Goal: Task Accomplishment & Management: Manage account settings

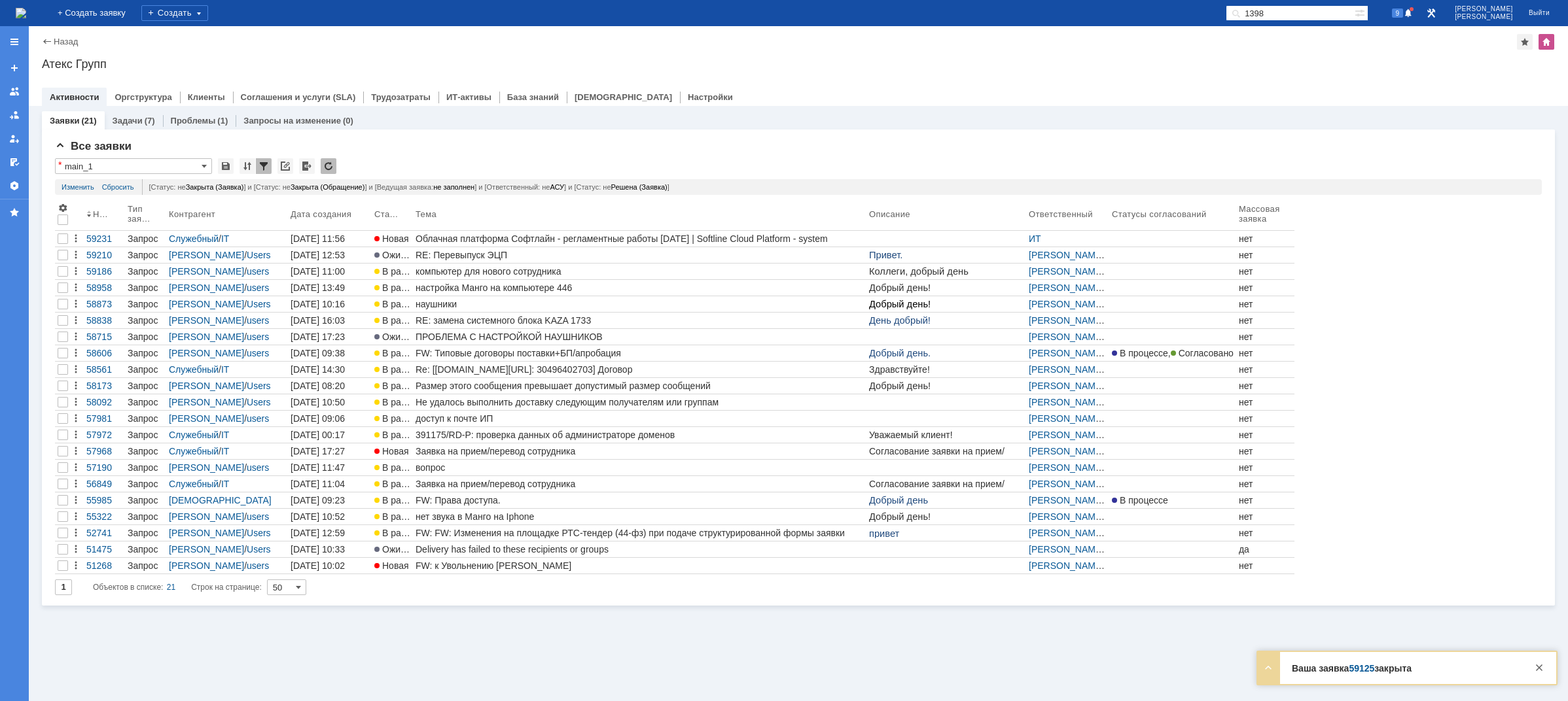
click at [26, 12] on img at bounding box center [20, 13] width 11 height 11
click at [1536, 667] on div at bounding box center [1539, 667] width 15 height 15
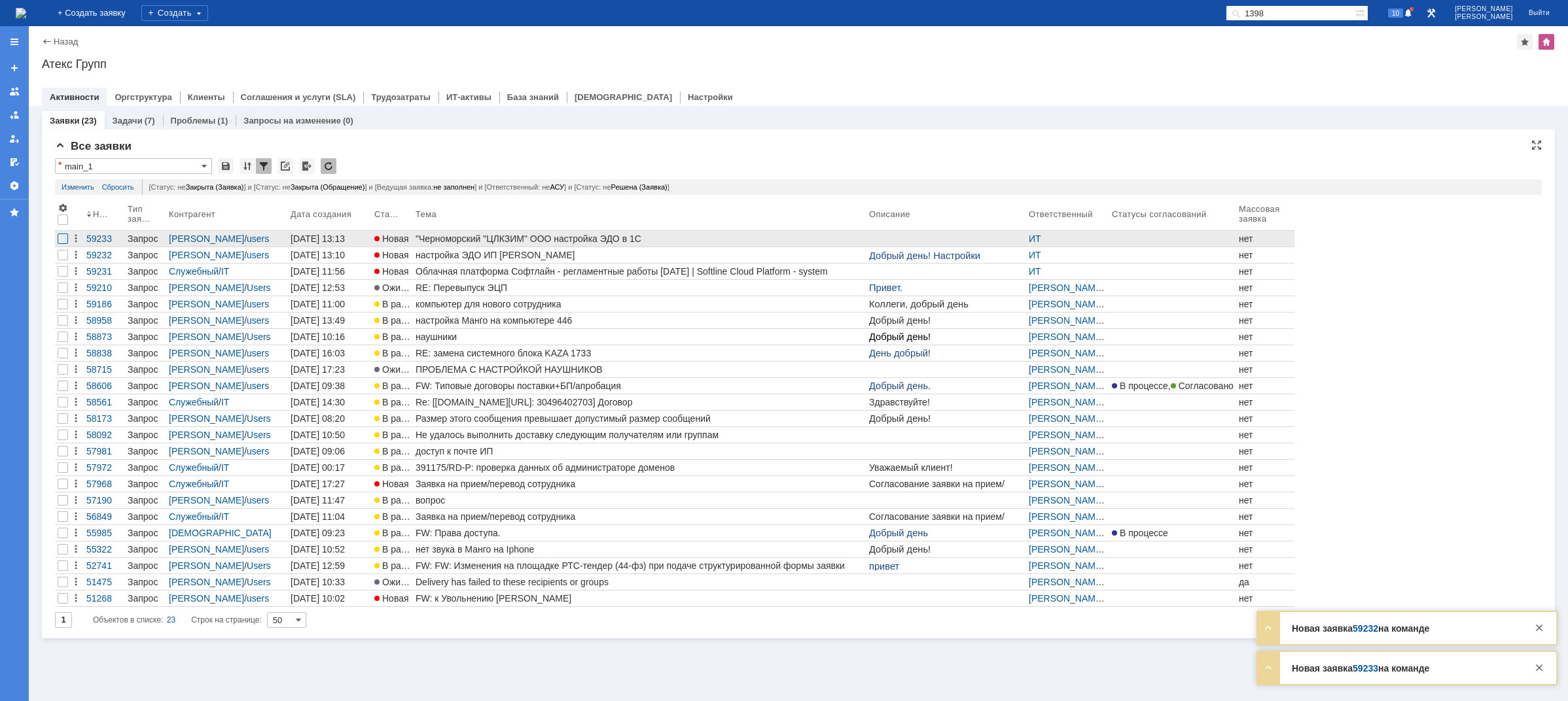
click at [59, 241] on div at bounding box center [63, 238] width 11 height 11
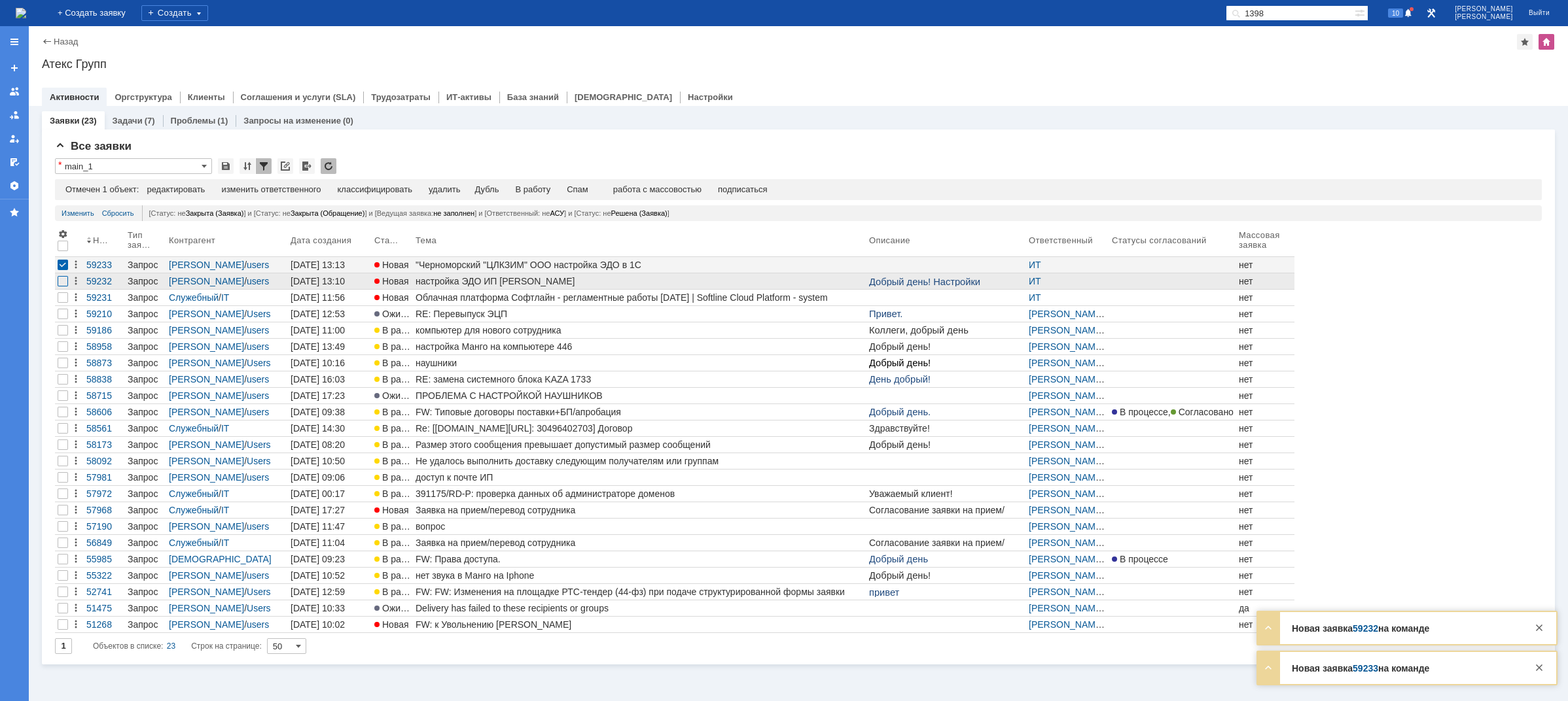
click at [62, 280] on div at bounding box center [63, 281] width 11 height 11
click at [319, 191] on div "изменить ответственного" at bounding box center [334, 189] width 99 height 11
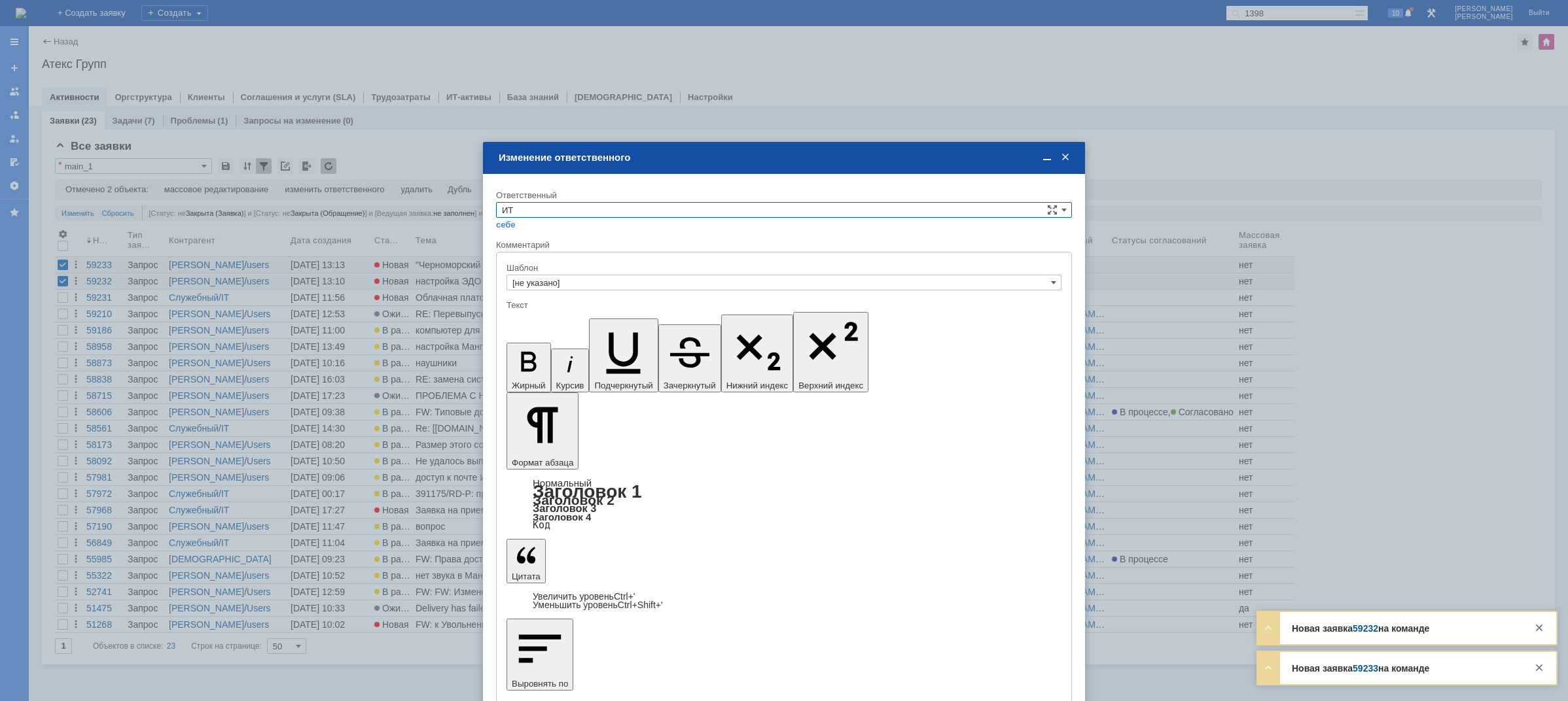
click at [624, 212] on input "ИТ" at bounding box center [784, 210] width 576 height 15
click at [532, 243] on span "АСУ" at bounding box center [784, 243] width 564 height 11
type input "АСУ"
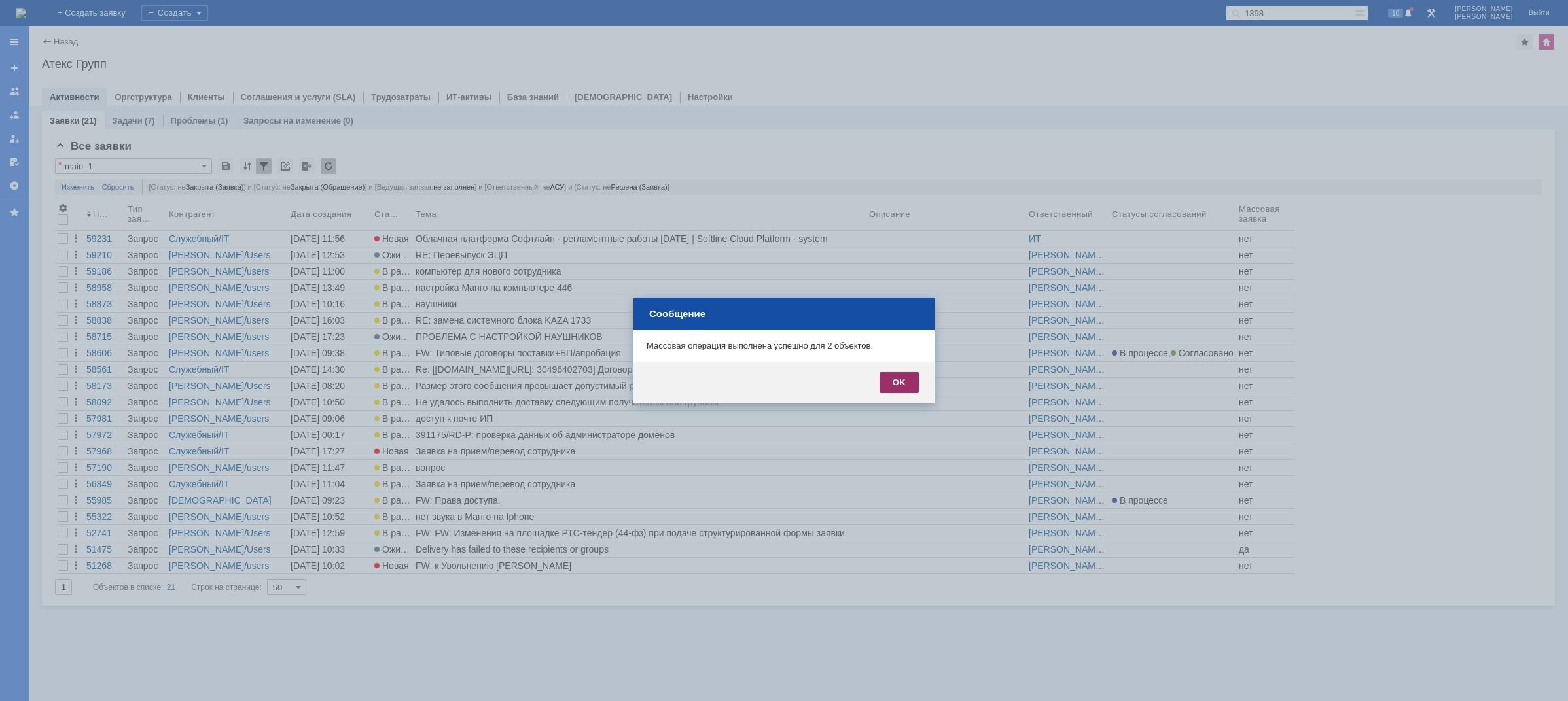
click at [893, 376] on div "OK" at bounding box center [899, 383] width 39 height 21
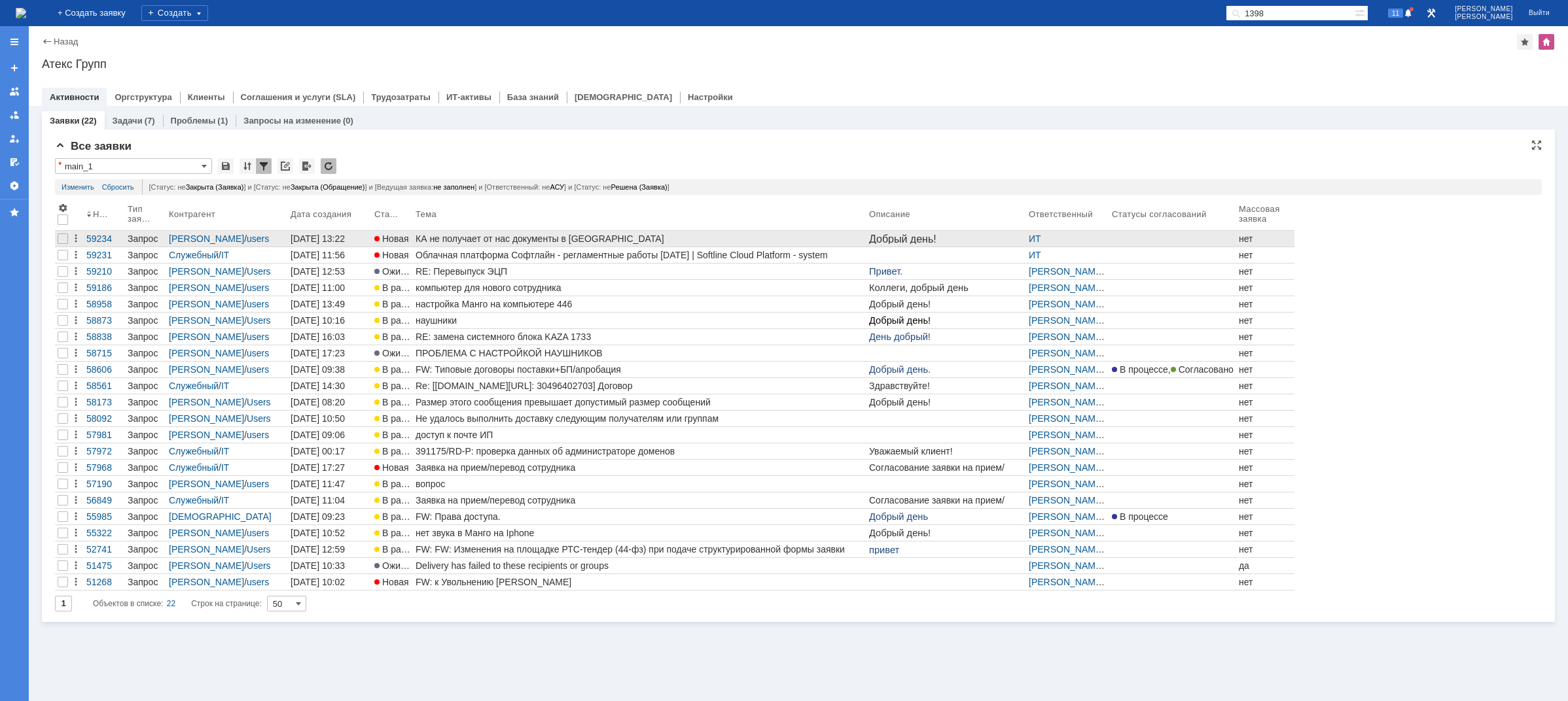
click at [489, 241] on div "КА не получает от нас документы в [GEOGRAPHIC_DATA]" at bounding box center [640, 238] width 449 height 11
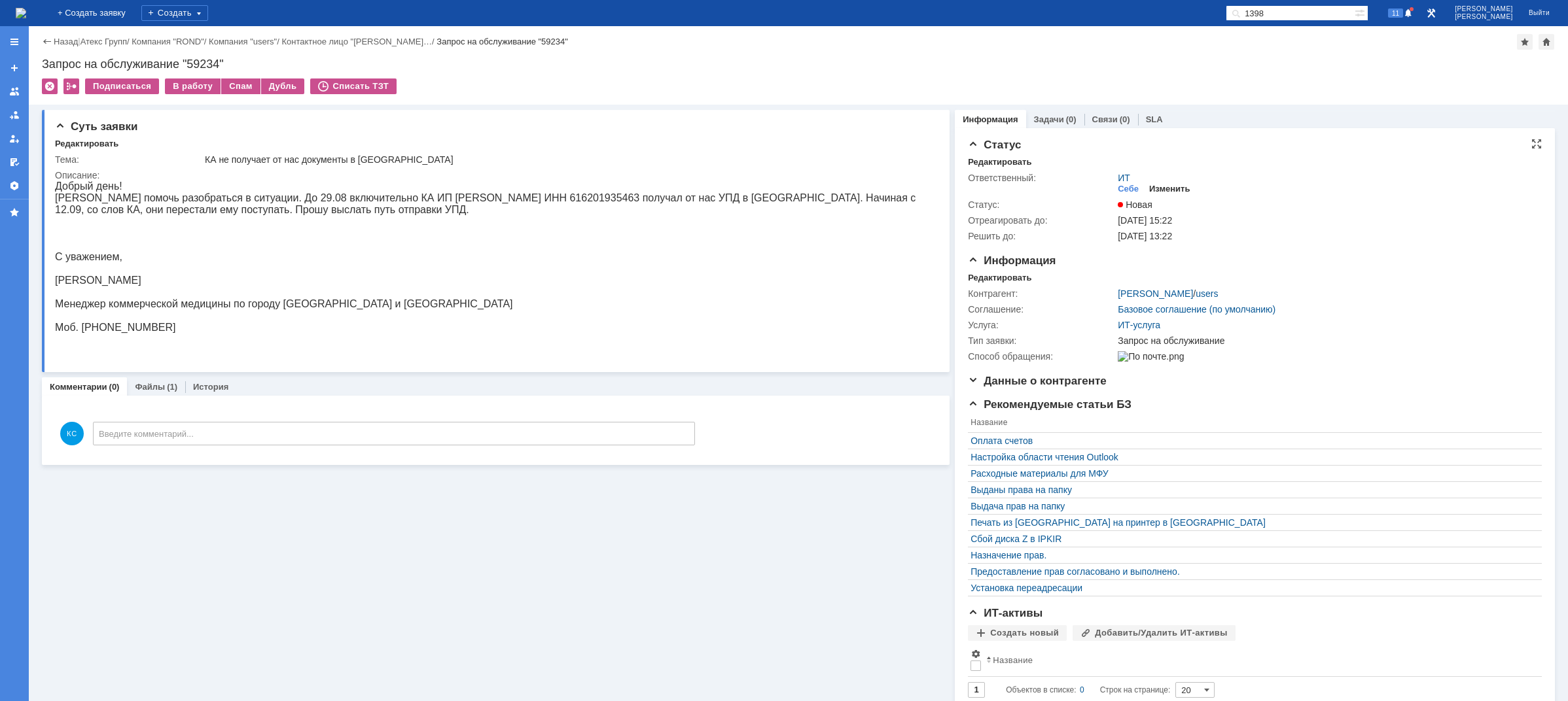
click at [1166, 185] on div "Изменить" at bounding box center [1170, 188] width 41 height 11
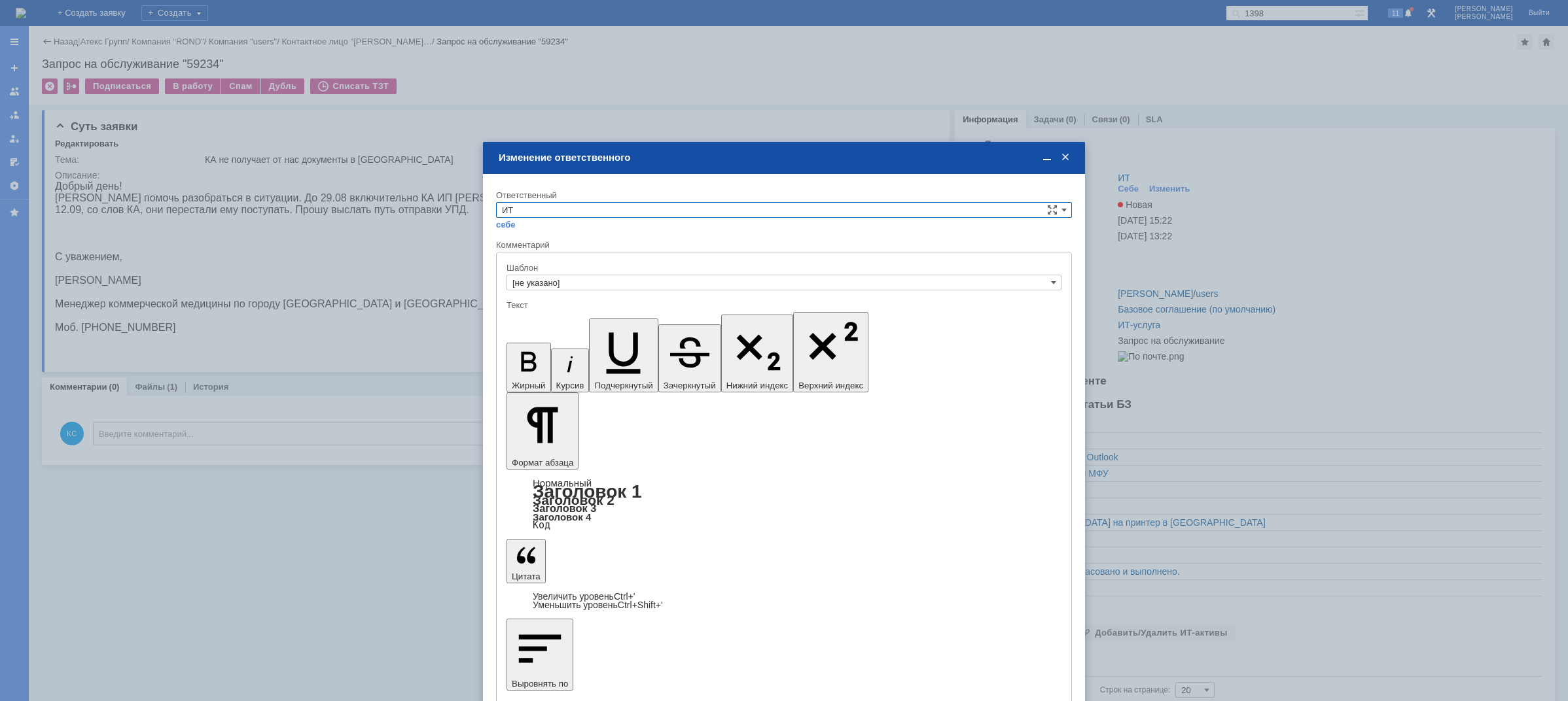
click at [566, 213] on input "ИТ" at bounding box center [784, 210] width 576 height 15
click at [542, 314] on span "АСУ" at bounding box center [784, 318] width 564 height 11
type input "АСУ"
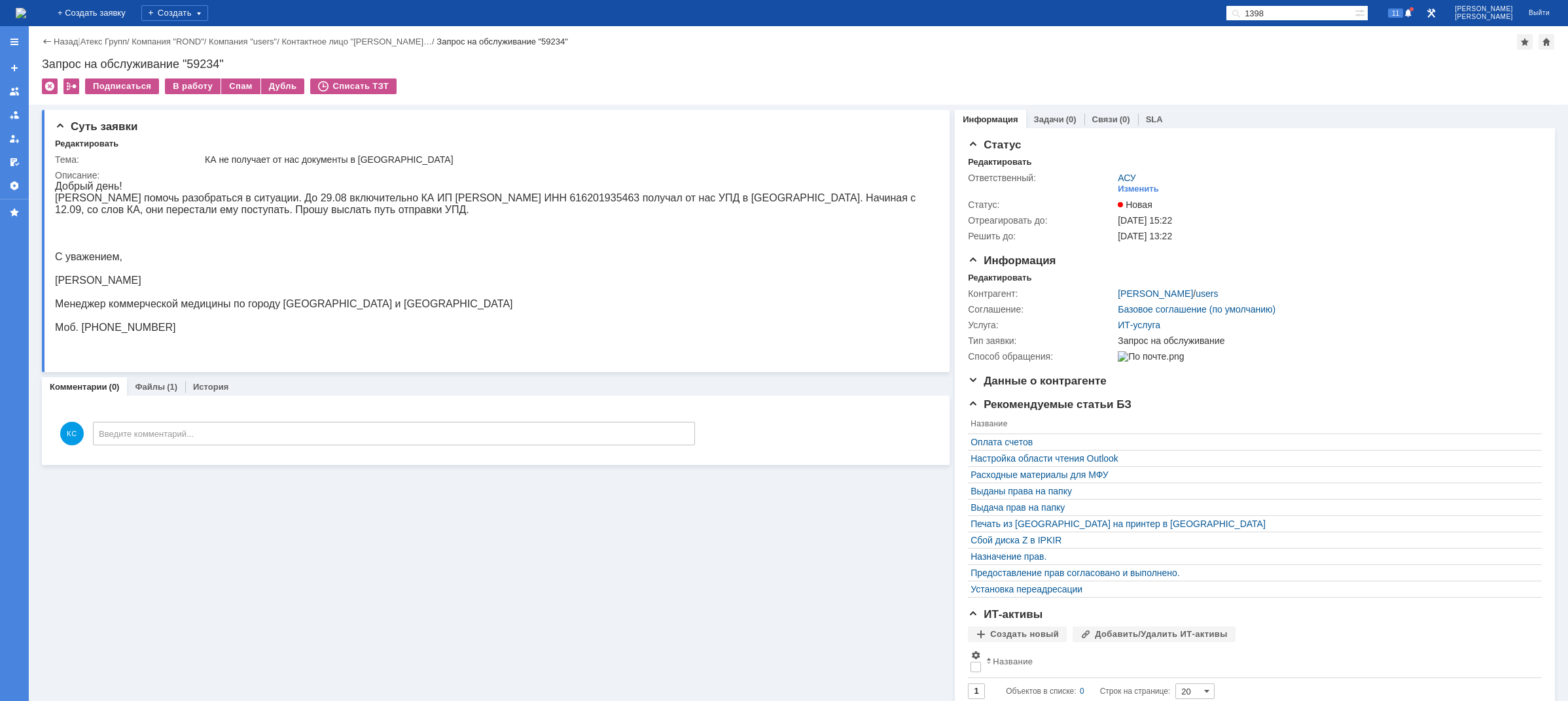
click at [26, 19] on img at bounding box center [20, 13] width 11 height 11
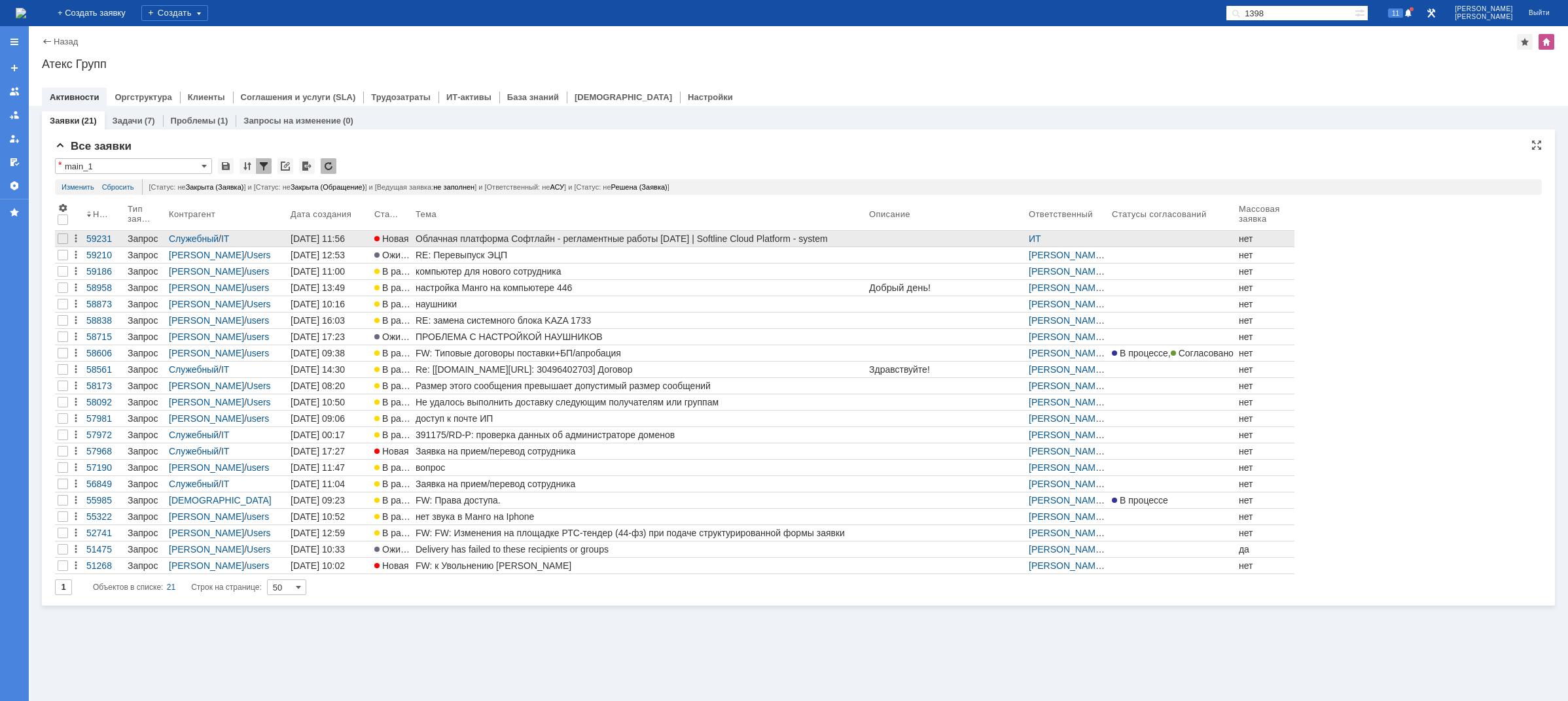
click at [536, 238] on div "Облачная платформа Софтлайн - регламентные работы [DATE] | Softline Cloud Platf…" at bounding box center [640, 238] width 449 height 11
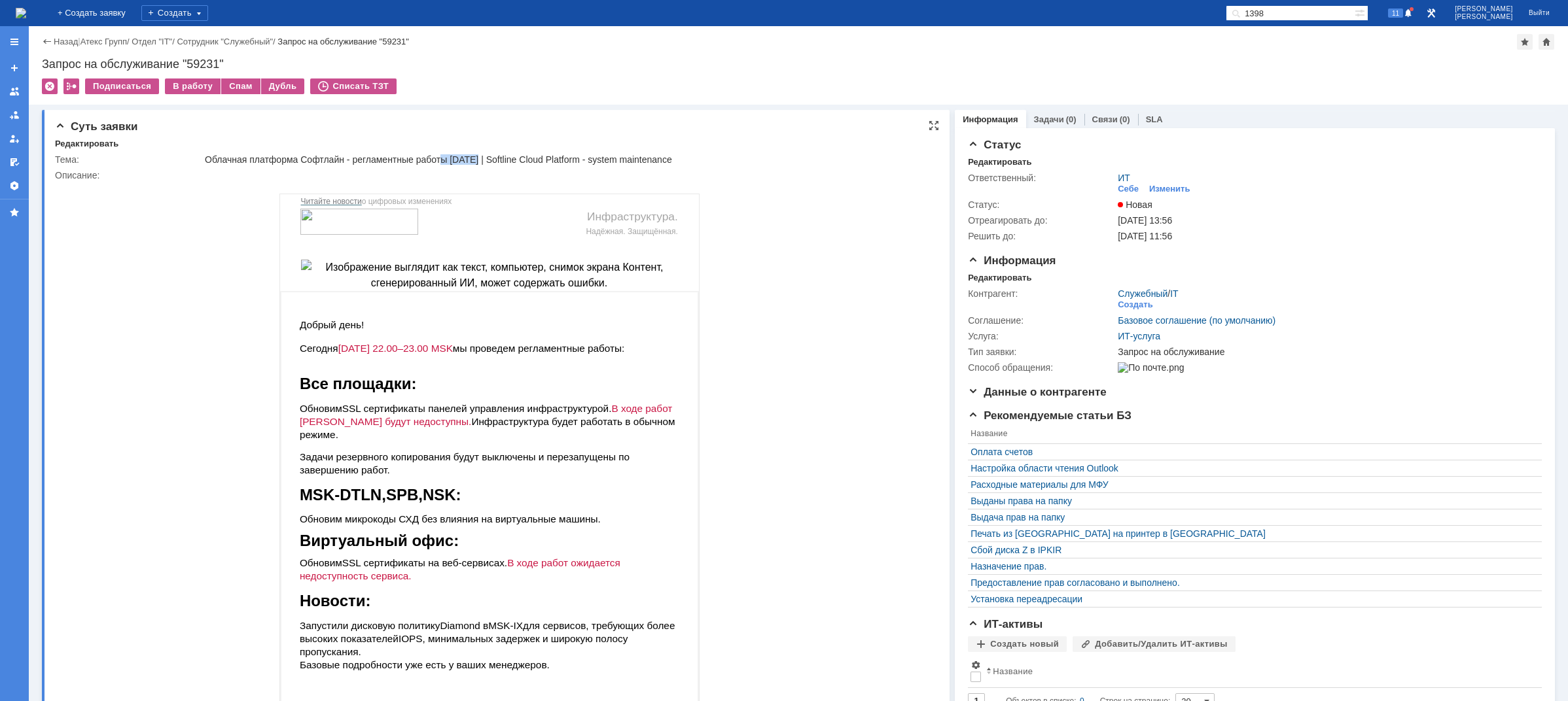
drag, startPoint x: 442, startPoint y: 160, endPoint x: 504, endPoint y: 156, distance: 62.1
click at [484, 159] on div "Облачная платформа Софтлайн - регламентные работы [DATE] | Softline Cloud Platf…" at bounding box center [567, 159] width 723 height 11
drag, startPoint x: 516, startPoint y: 154, endPoint x: 552, endPoint y: 153, distance: 36.0
click at [552, 153] on td "Облачная платформа Софтлайн - регламентные работы [DATE] | Softline Cloud Platf…" at bounding box center [567, 159] width 728 height 15
drag, startPoint x: 580, startPoint y: 153, endPoint x: 608, endPoint y: 153, distance: 28.0
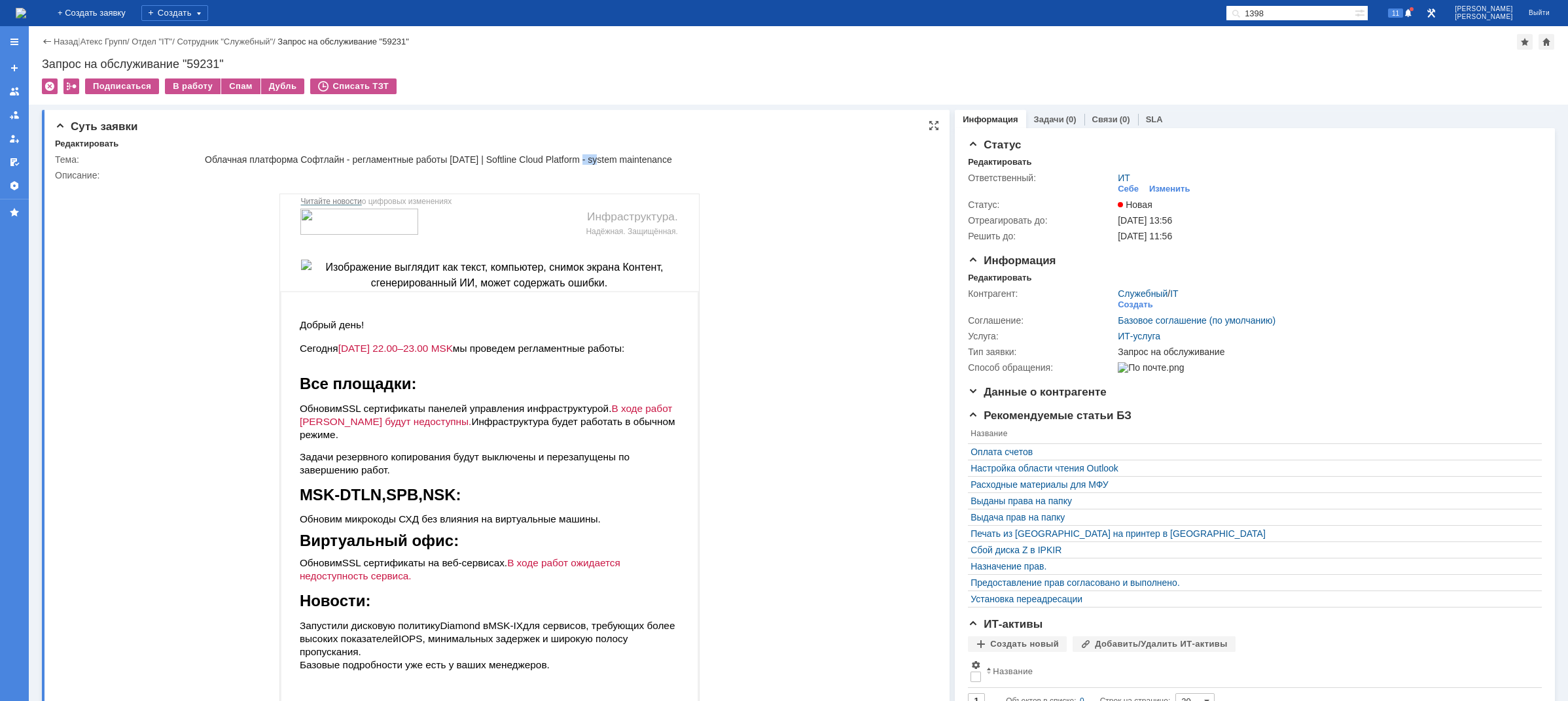
click at [603, 153] on td "Облачная платформа Софтлайн - регламентные работы [DATE] | Softline Cloud Platf…" at bounding box center [567, 159] width 728 height 15
drag, startPoint x: 636, startPoint y: 153, endPoint x: 677, endPoint y: 156, distance: 41.1
click at [676, 156] on td "Облачная платформа Софтлайн - регламентные работы [DATE] | Softline Cloud Platf…" at bounding box center [567, 159] width 728 height 15
drag, startPoint x: 64, startPoint y: 8, endPoint x: 72, endPoint y: 5, distance: 8.5
click at [26, 8] on img at bounding box center [20, 13] width 11 height 11
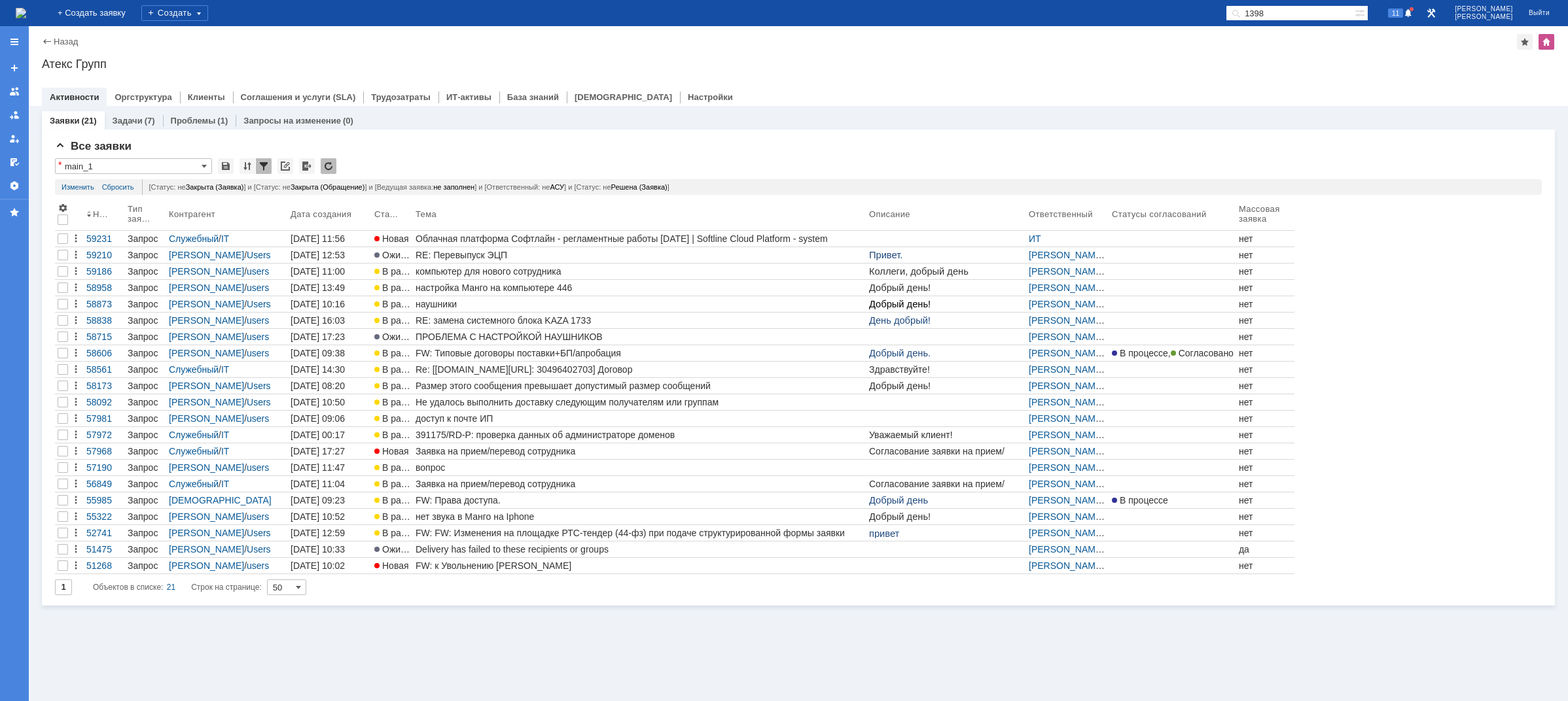
click at [868, 655] on div "Заявки (21) Задачи (7) Проблемы (1) Запросы на изменение (0) Все заявки * main_…" at bounding box center [798, 403] width 1540 height 595
click at [971, 644] on div "Заявки (21) Задачи (7) Проблемы (1) Запросы на изменение (0) Все заявки * main_…" at bounding box center [798, 403] width 1540 height 595
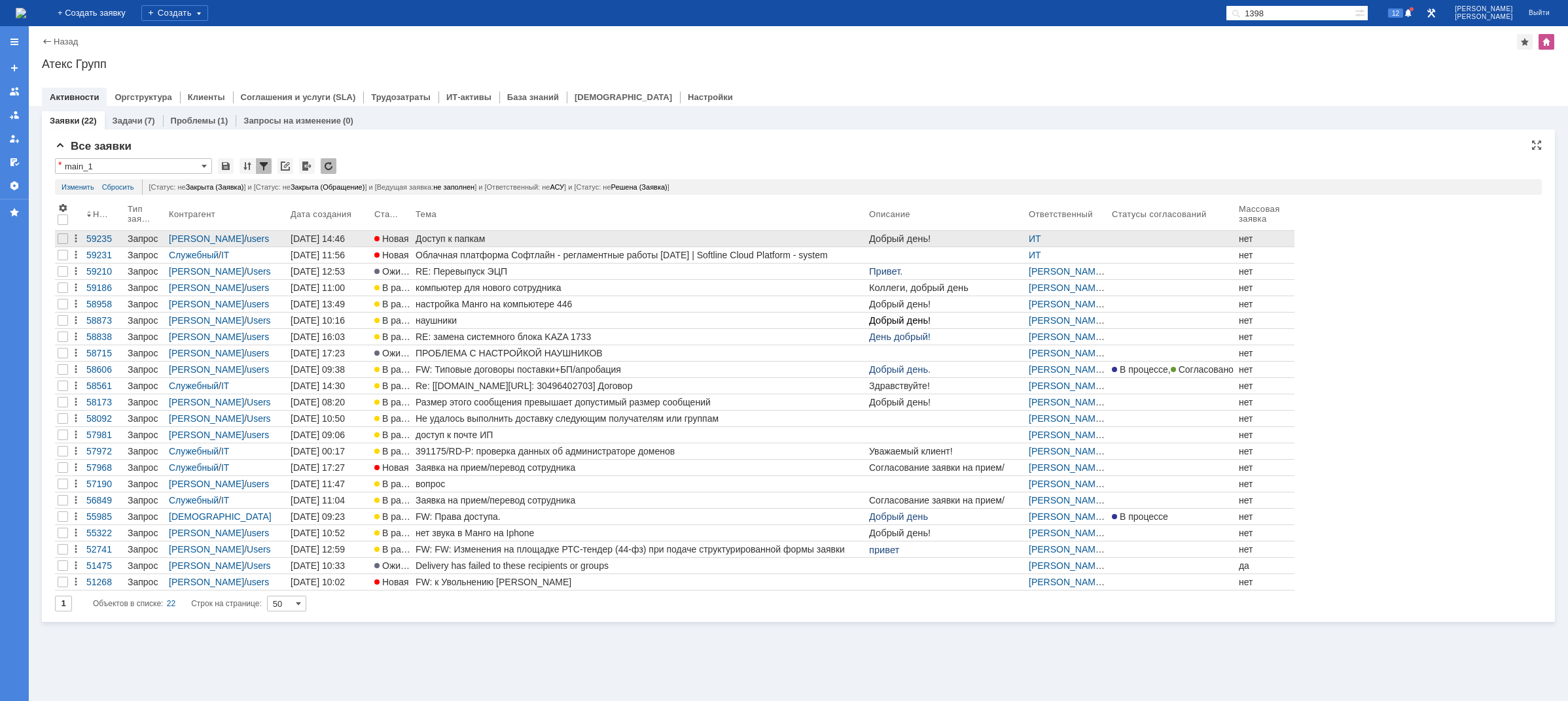
click at [433, 234] on div "Доступ к папкам" at bounding box center [640, 238] width 449 height 11
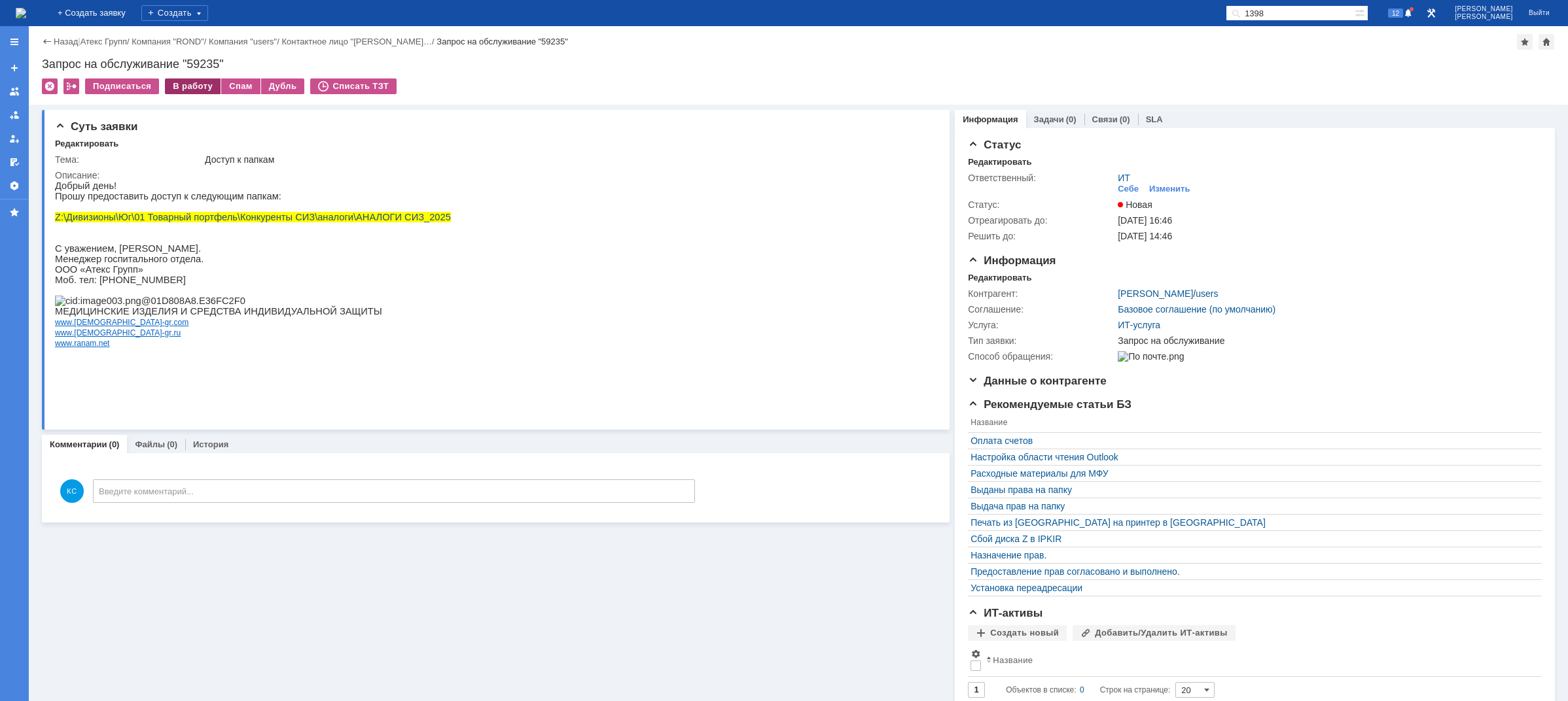
click at [185, 85] on div "В работу" at bounding box center [193, 86] width 55 height 15
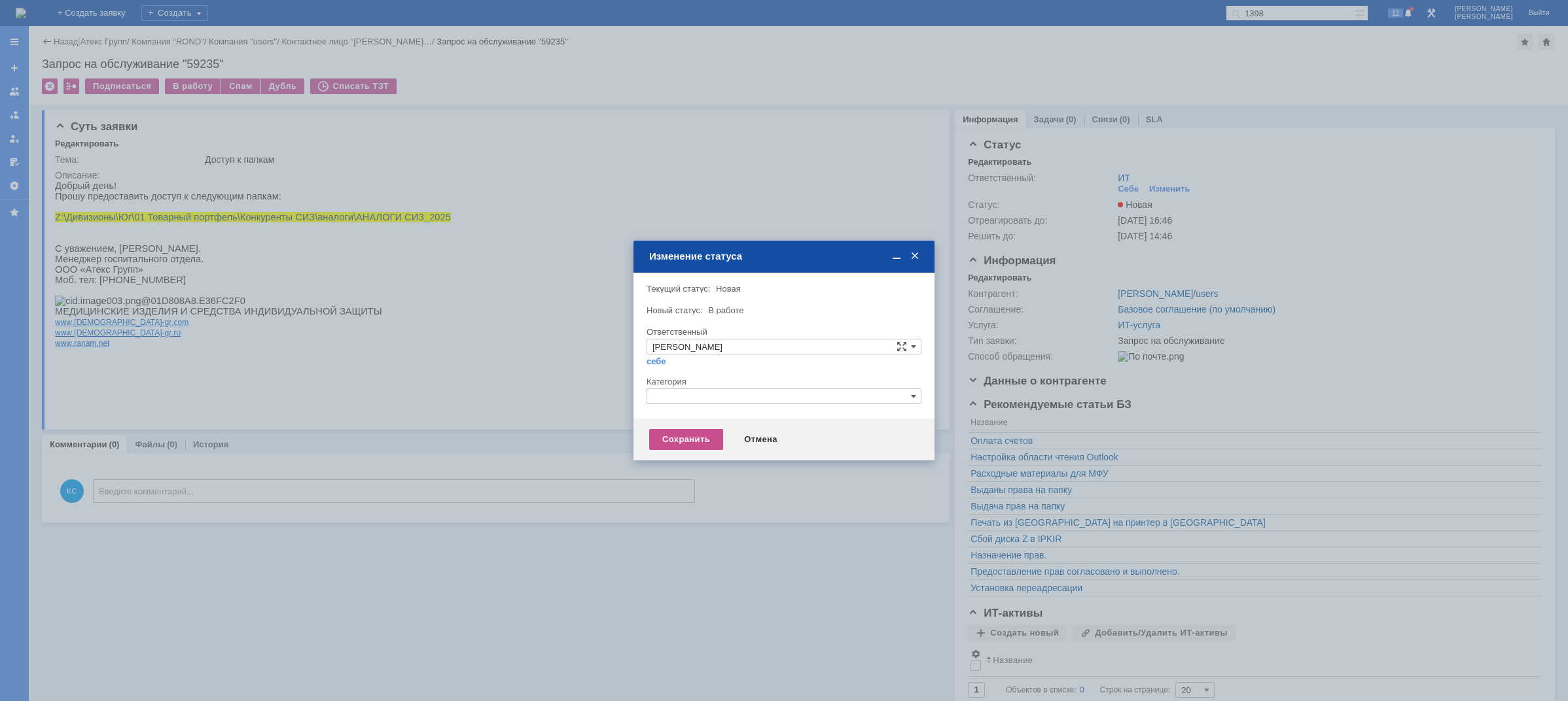
drag, startPoint x: 701, startPoint y: 406, endPoint x: 697, endPoint y: 392, distance: 14.6
click at [700, 406] on div at bounding box center [784, 409] width 275 height 9
click at [697, 392] on input "text" at bounding box center [784, 396] width 275 height 15
click at [689, 461] on span "Назначение доступа (файловые ресурсы)" at bounding box center [784, 457] width 263 height 11
type input "Назначение доступа (файловые ресурсы)"
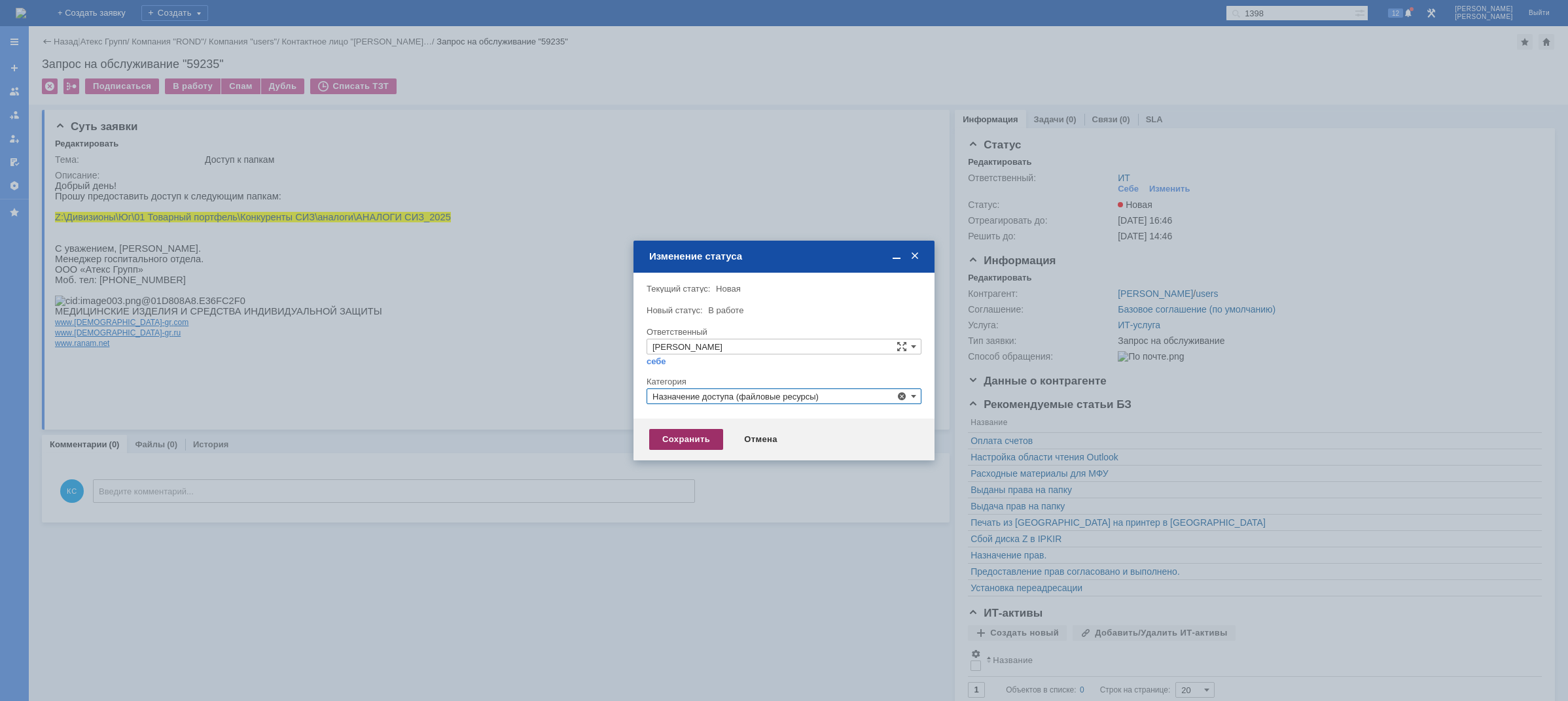
click at [686, 438] on div "Сохранить" at bounding box center [686, 439] width 74 height 21
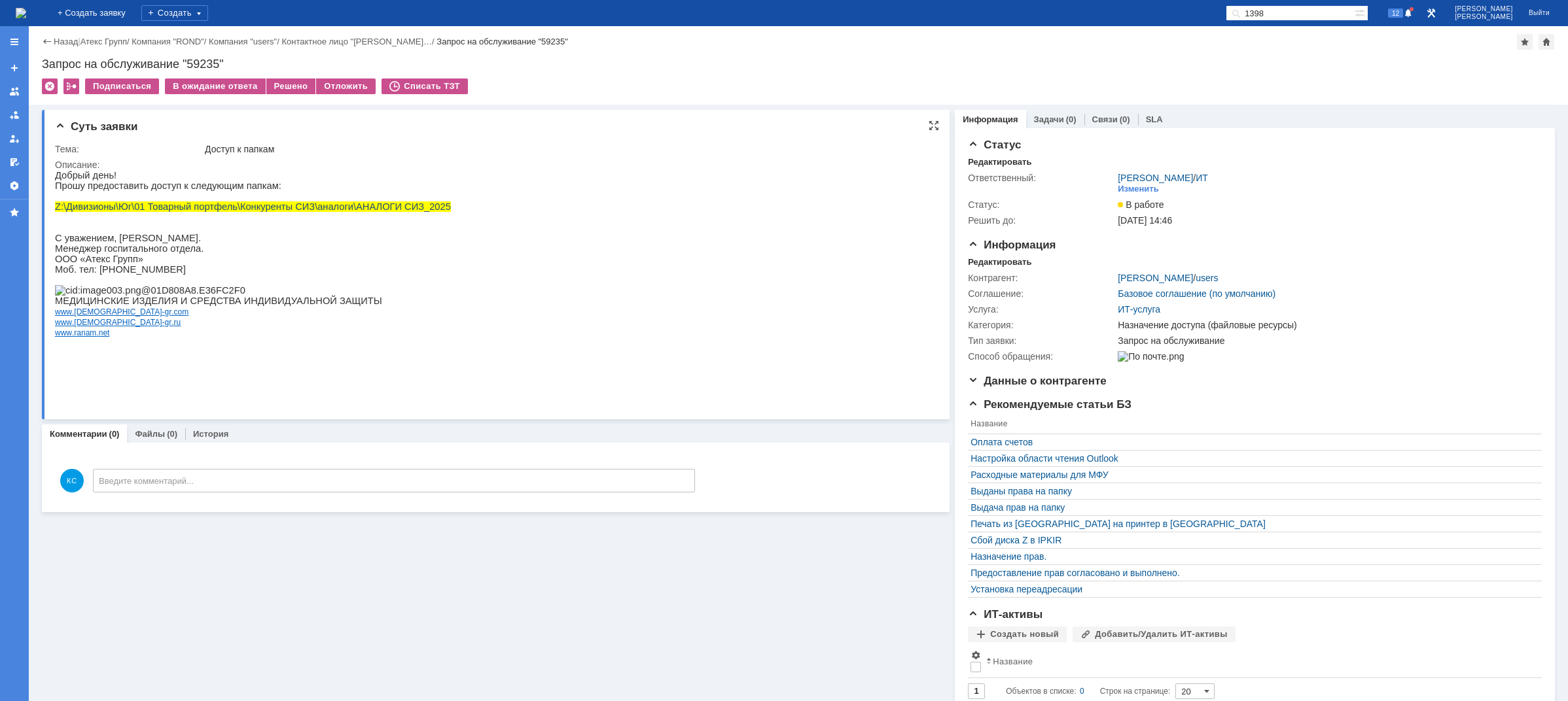
click at [265, 201] on p at bounding box center [253, 196] width 396 height 11
click at [1107, 123] on div "Связи (0)" at bounding box center [1111, 119] width 54 height 19
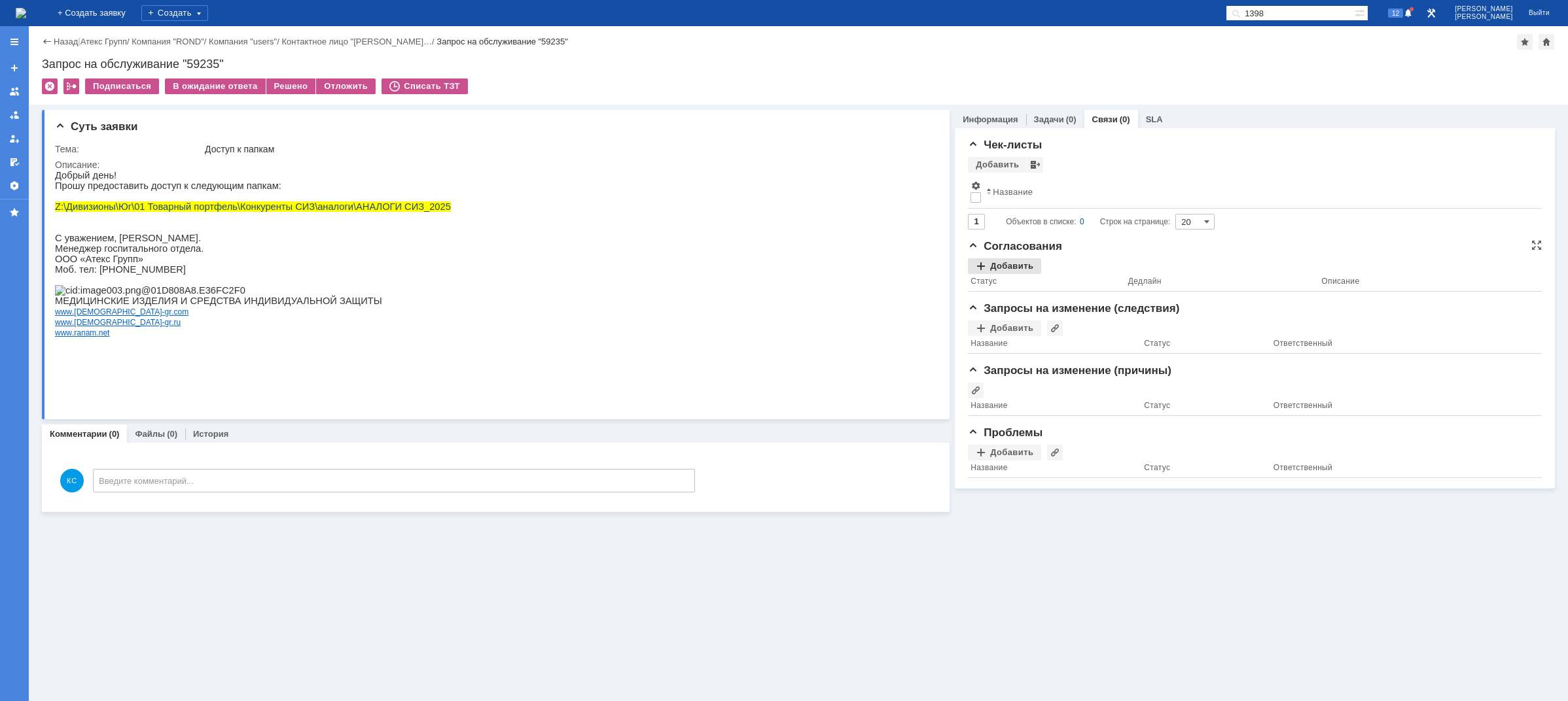
click at [1016, 264] on div "Добавить" at bounding box center [1005, 266] width 73 height 15
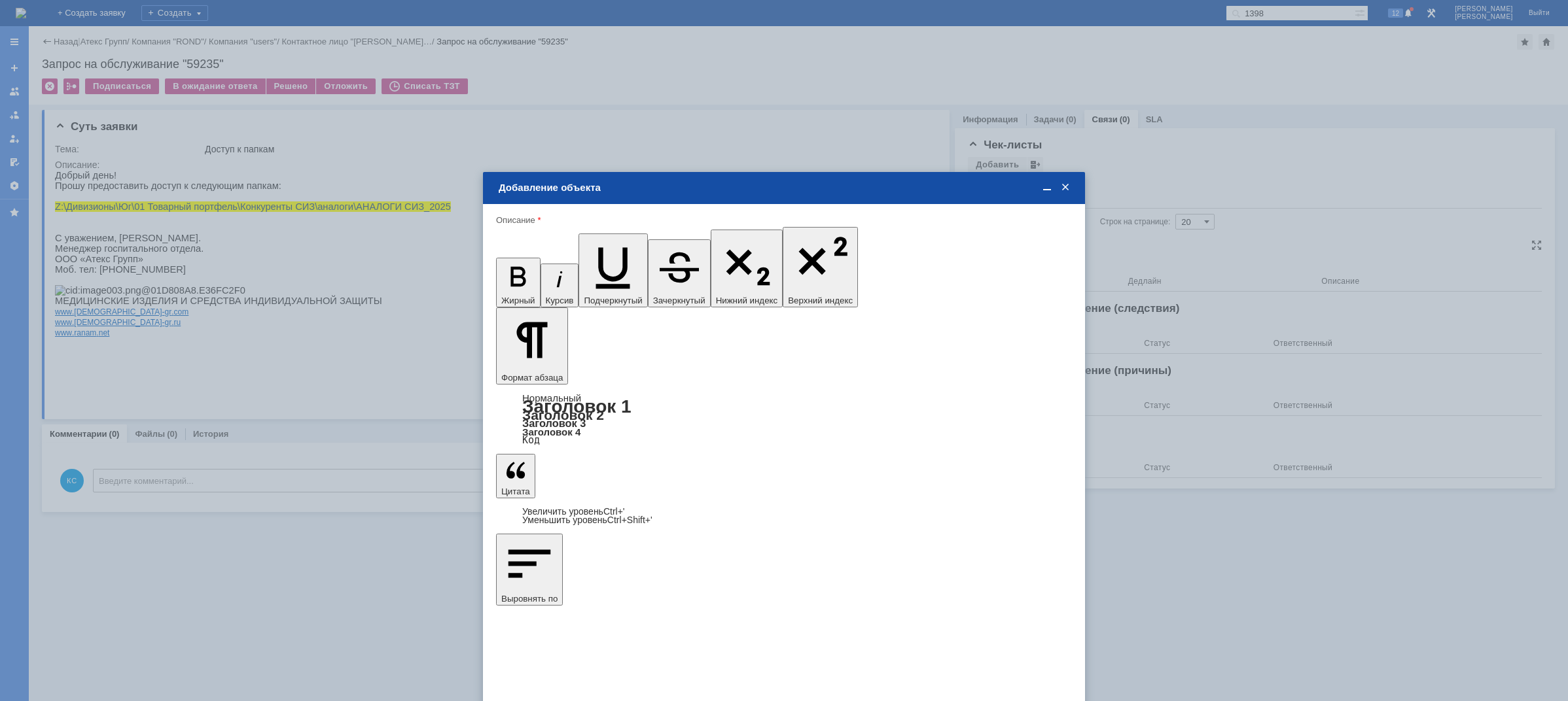
type input "Выбрано: 0 (объекты класса 'Сотрудник')"
click at [606, 452] on span "[PERSON_NAME]" at bounding box center [605, 455] width 70 height 10
click at [0, 0] on input "[PERSON_NAME]" at bounding box center [0, 0] width 0 height 0
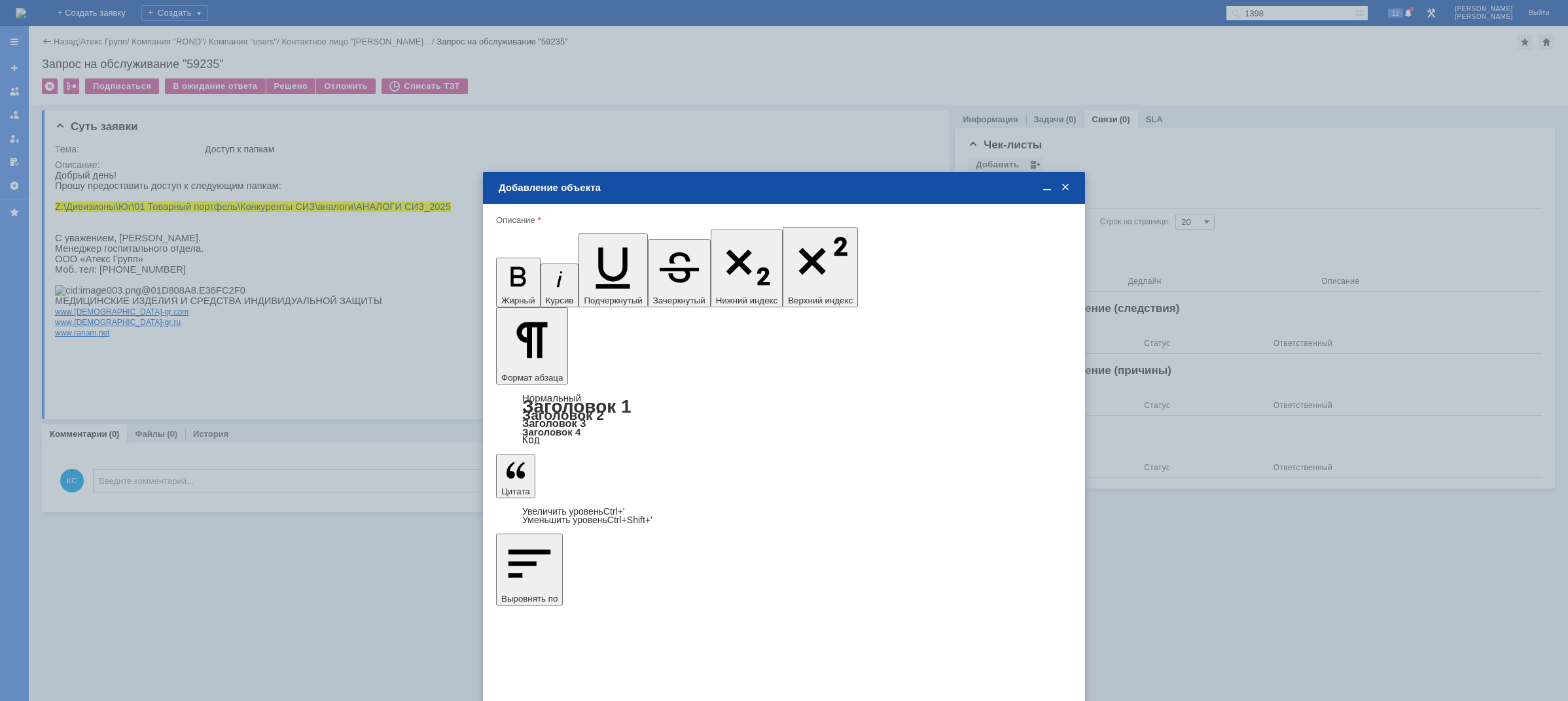
type input "Выбрано: 1 (объекты класса 'Сотрудник')"
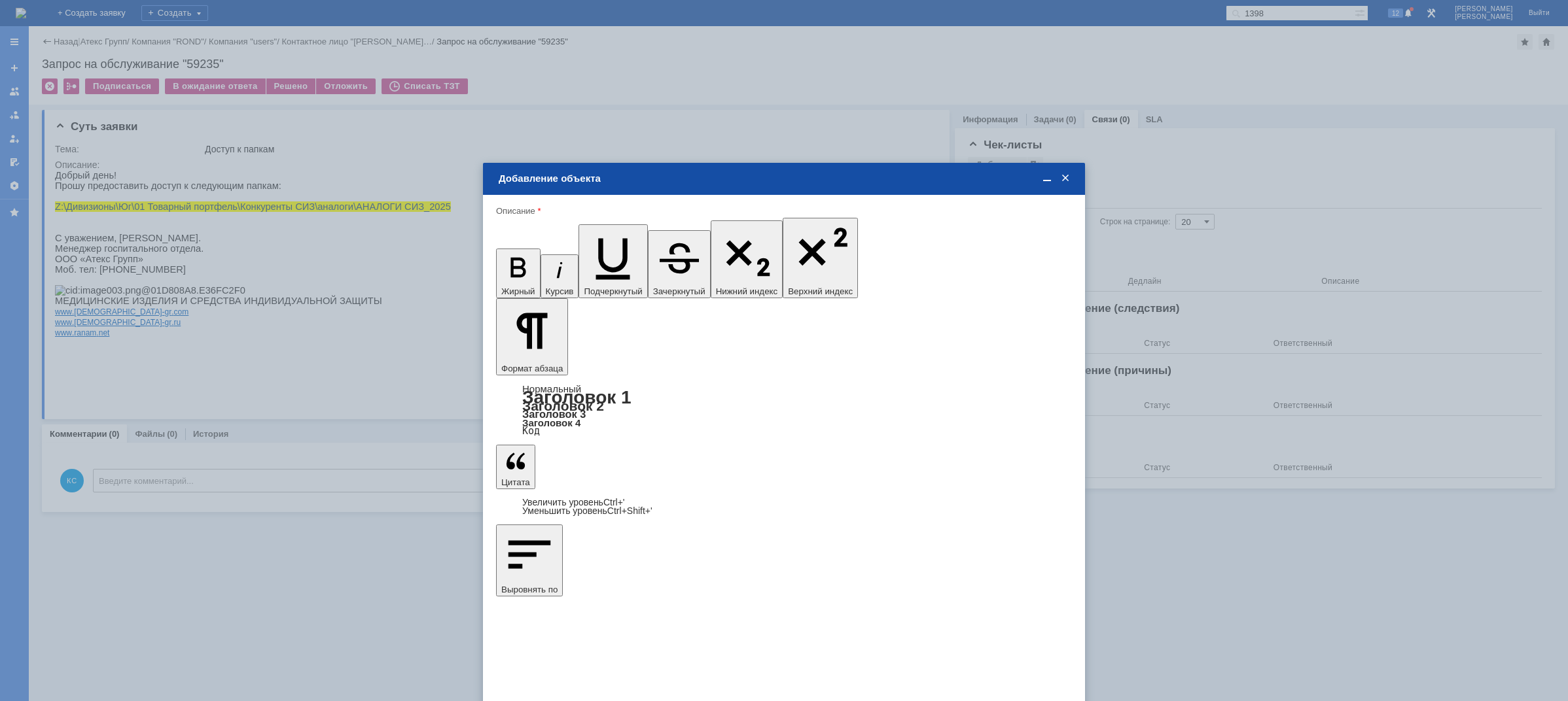
drag, startPoint x: 663, startPoint y: 479, endPoint x: 662, endPoint y: 439, distance: 40.0
type input "1"
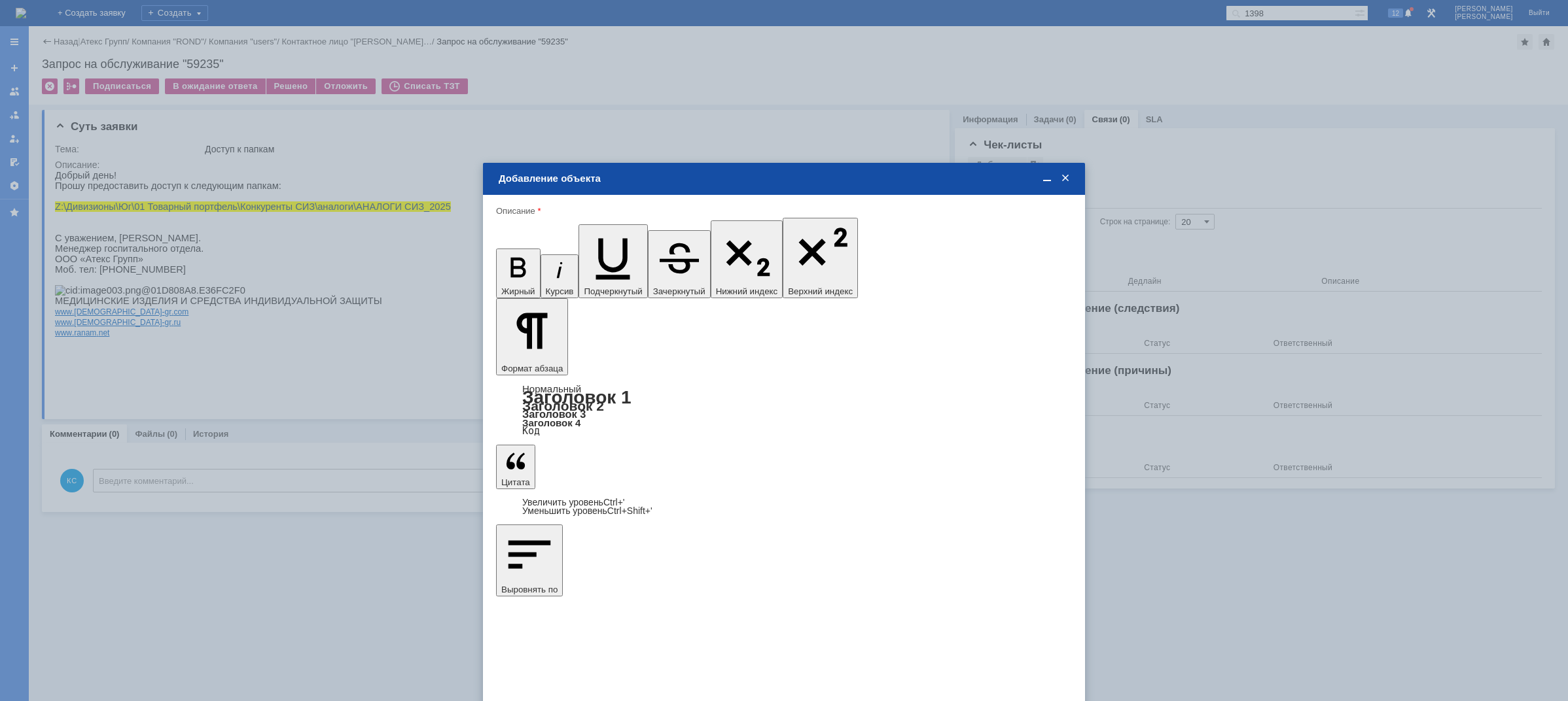
click at [877, 463] on span "дней" at bounding box center [881, 468] width 51 height 11
type input "дней"
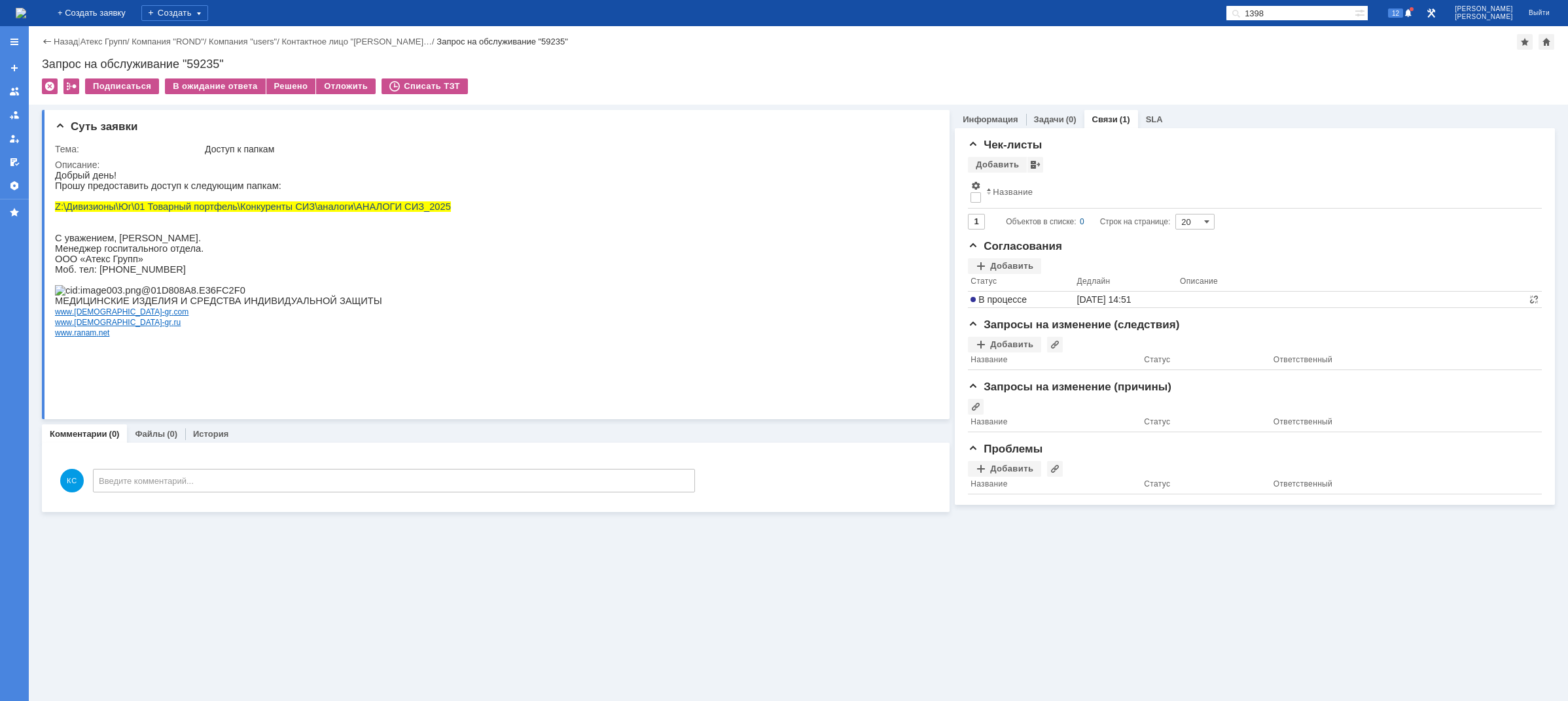
click at [26, 8] on img at bounding box center [20, 13] width 11 height 11
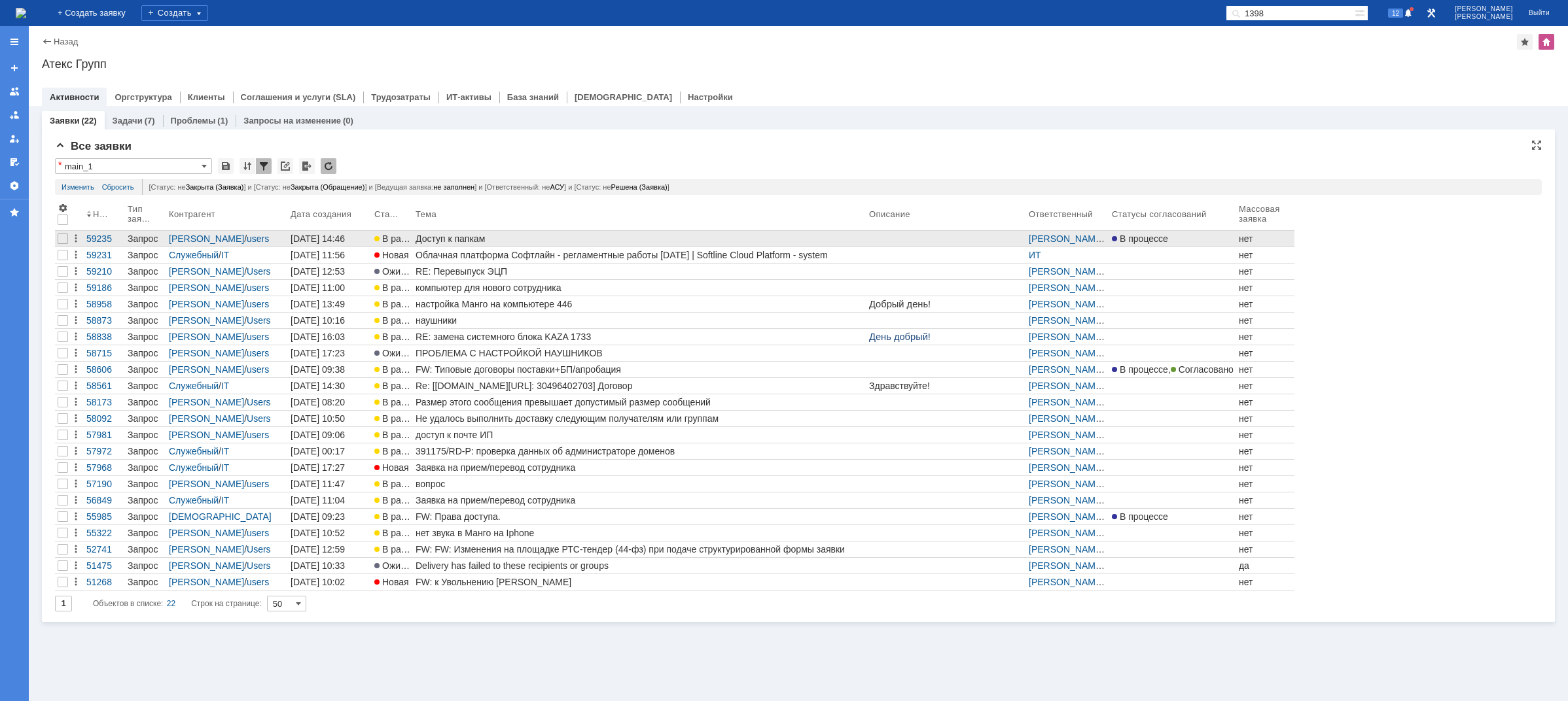
click at [441, 236] on div "Доступ к папкам" at bounding box center [640, 238] width 449 height 11
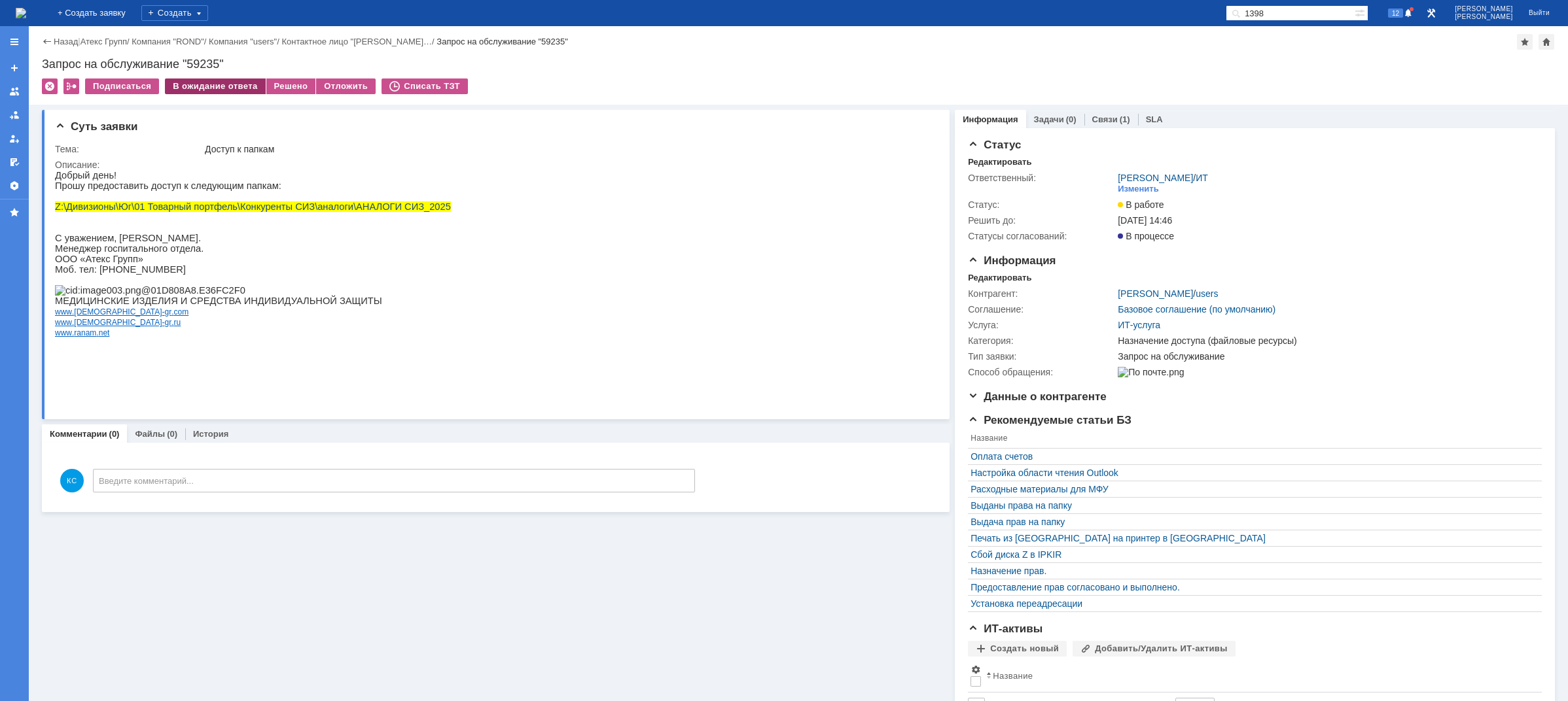
click at [236, 79] on div "В ожидание ответа" at bounding box center [215, 86] width 100 height 15
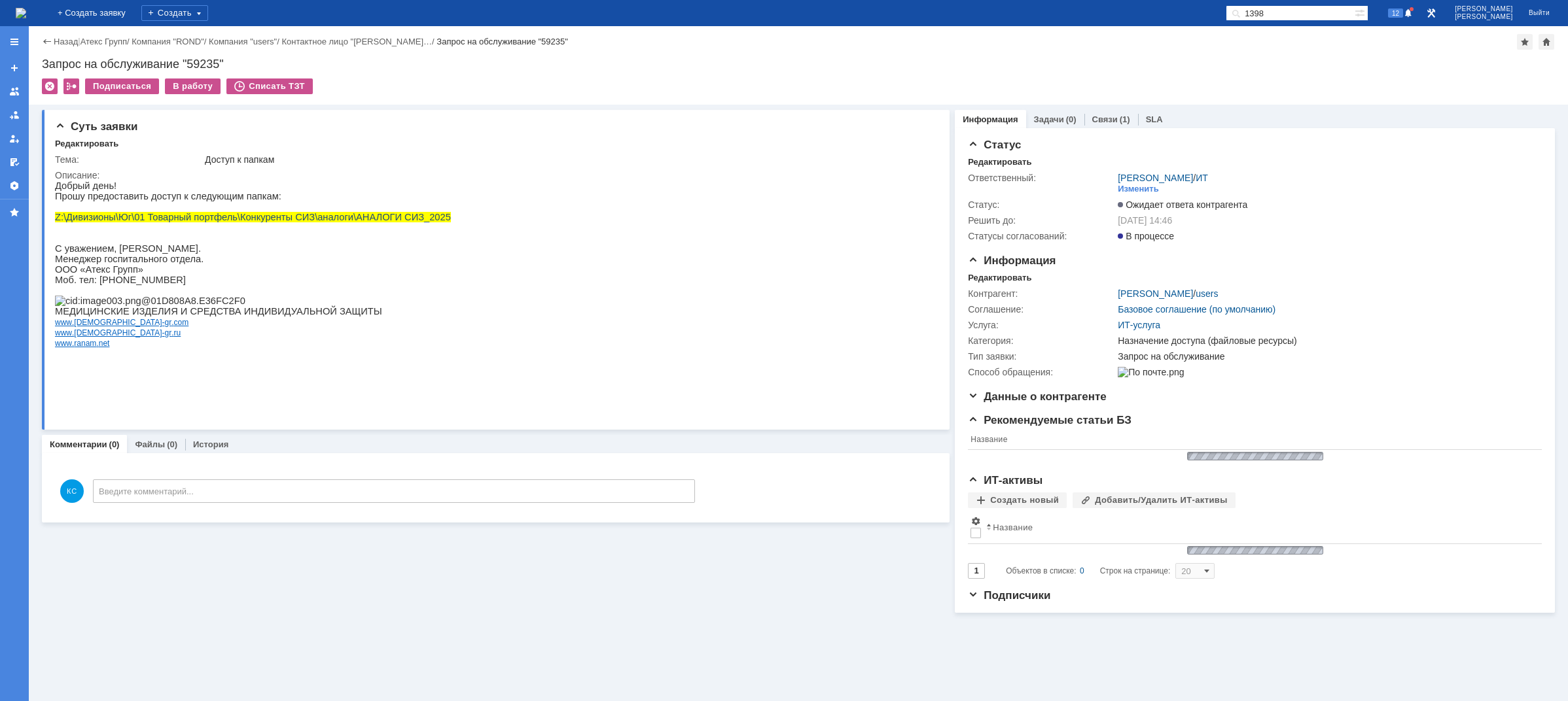
click at [26, 2] on div "На домашнюю" at bounding box center [20, 13] width 11 height 26
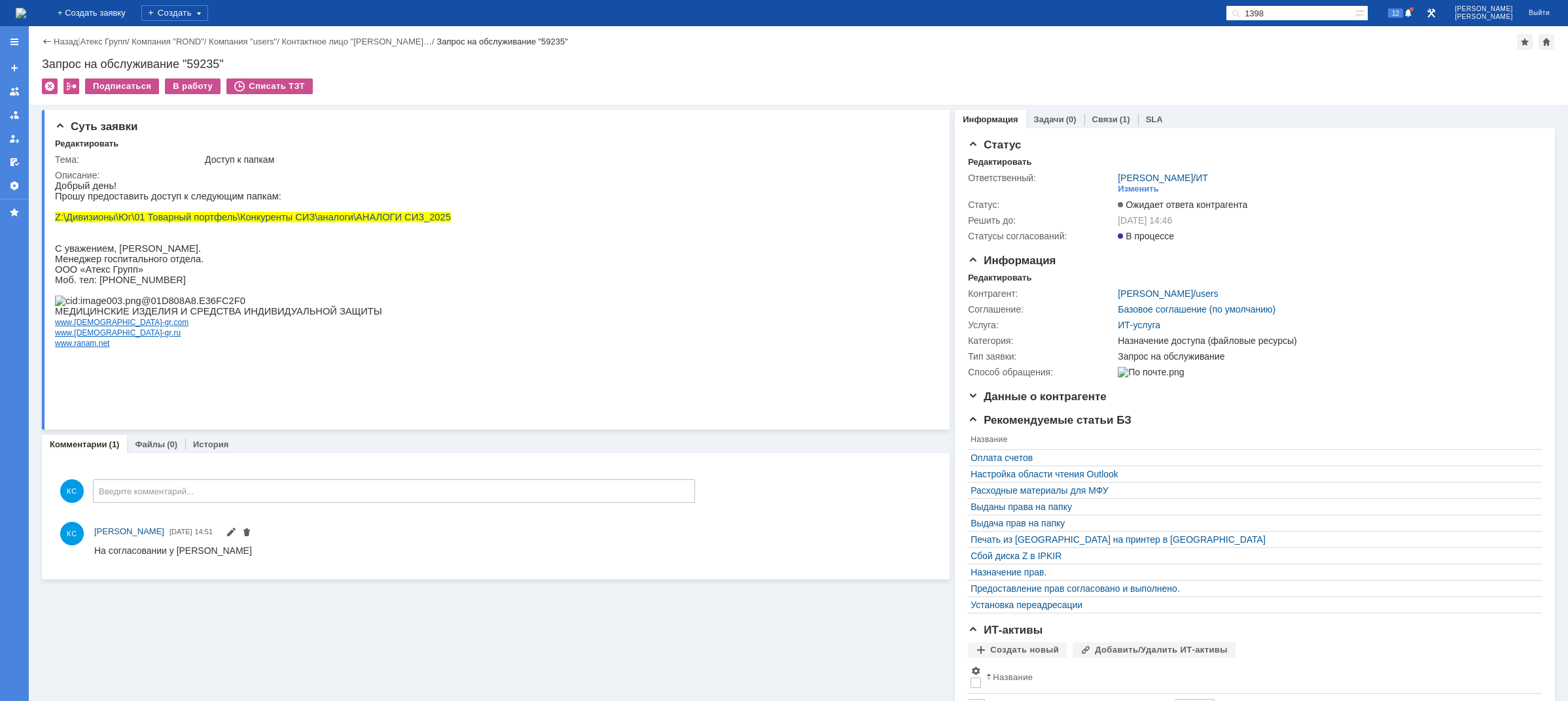
click at [26, 2] on div "На домашнюю" at bounding box center [20, 13] width 11 height 26
click at [26, 18] on img at bounding box center [20, 13] width 11 height 11
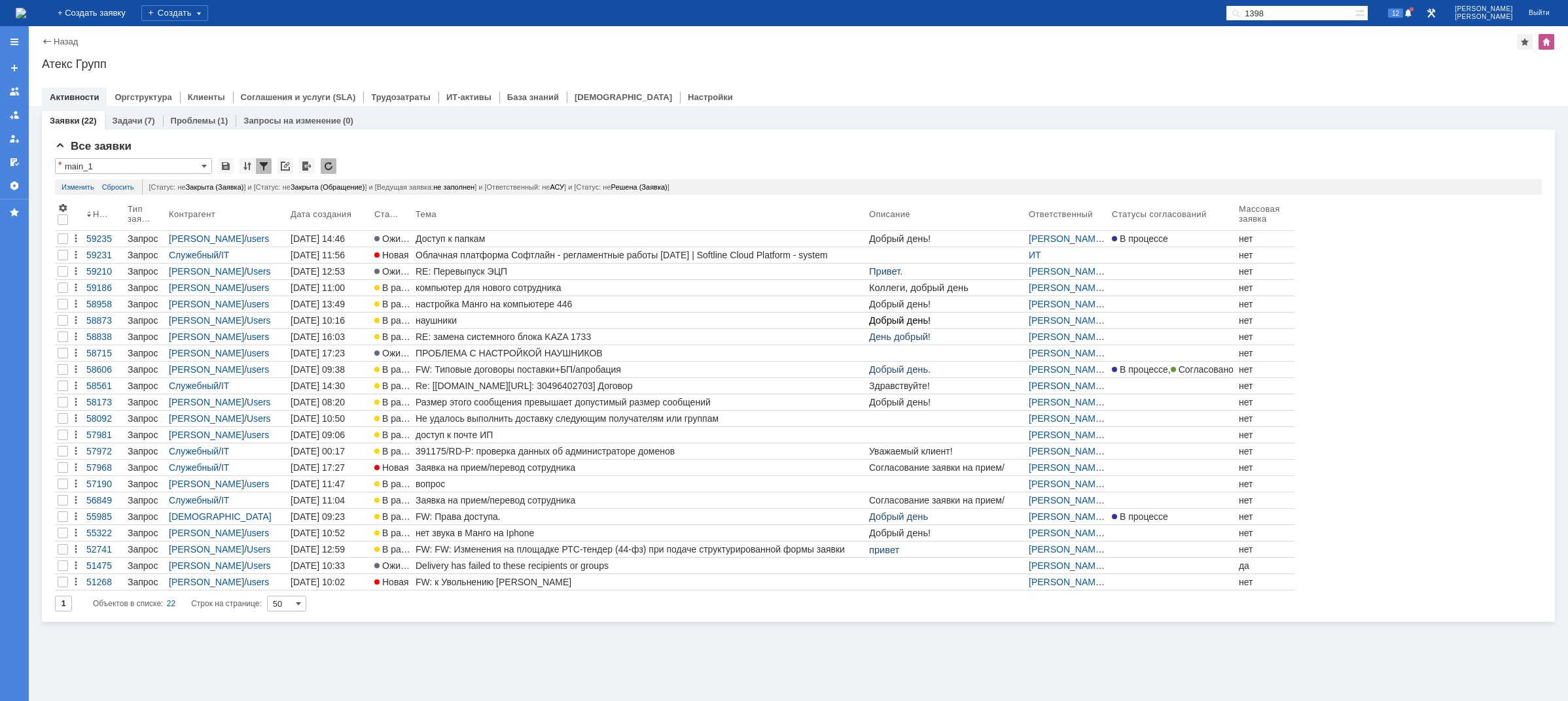
click at [26, 8] on img at bounding box center [20, 13] width 11 height 11
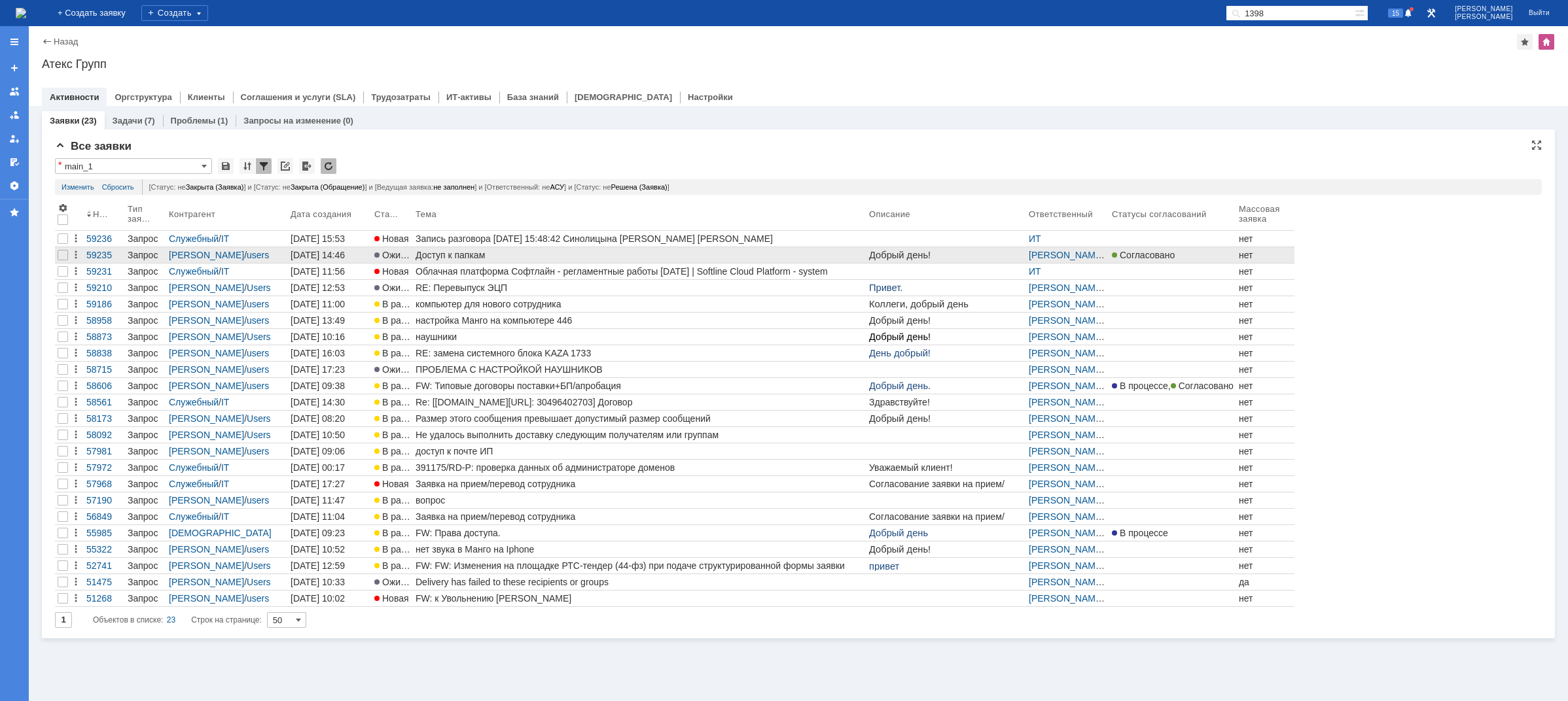
click at [480, 259] on div "Доступ к папкам" at bounding box center [640, 255] width 449 height 11
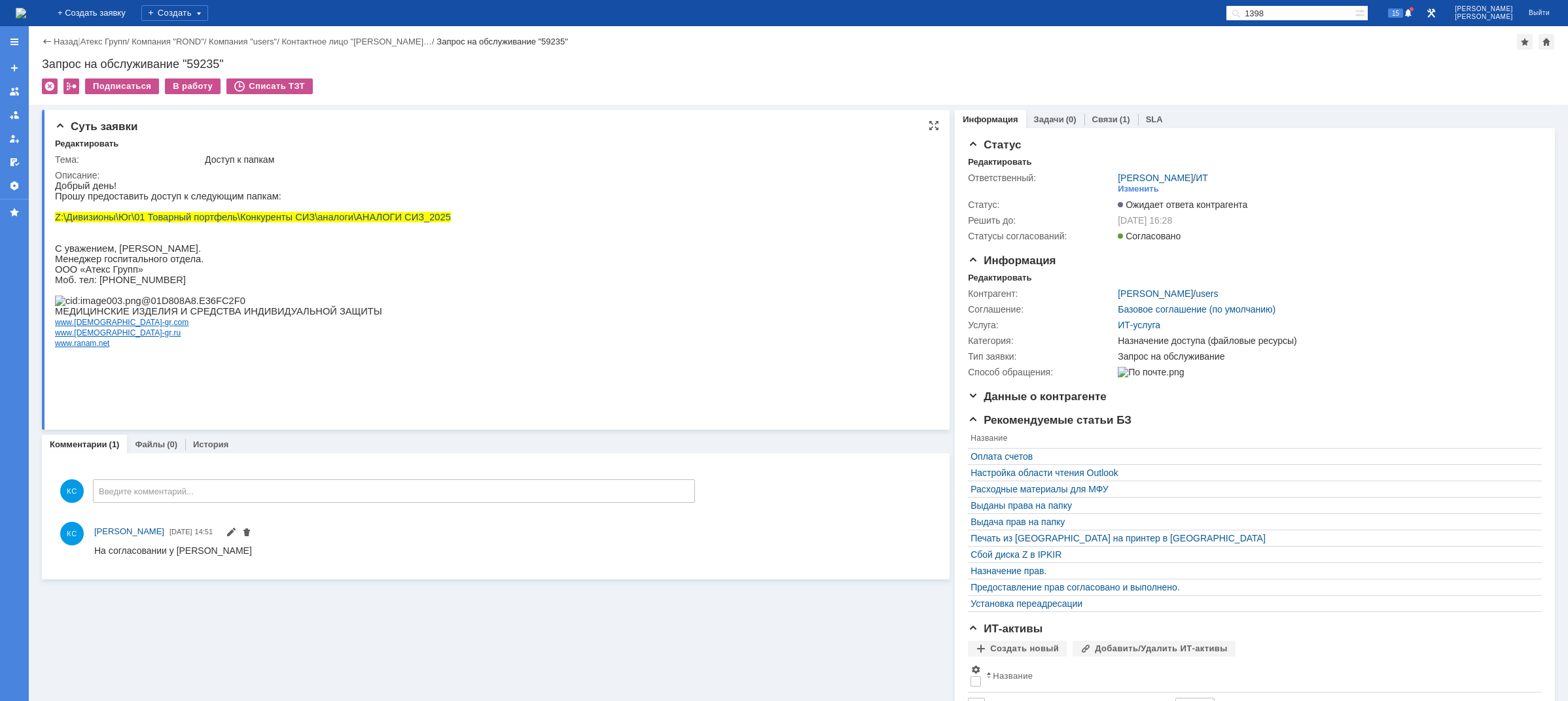
drag, startPoint x: 317, startPoint y: 223, endPoint x: 320, endPoint y: 215, distance: 8.5
click at [317, 223] on span "Z:\Дивизионы\Юг\01 Товарный портфель\Конкуренты СИЗ\аналоги\АНАЛОГИ СИЗ_2025" at bounding box center [253, 217] width 396 height 11
click at [199, 88] on div "В работу" at bounding box center [193, 86] width 55 height 15
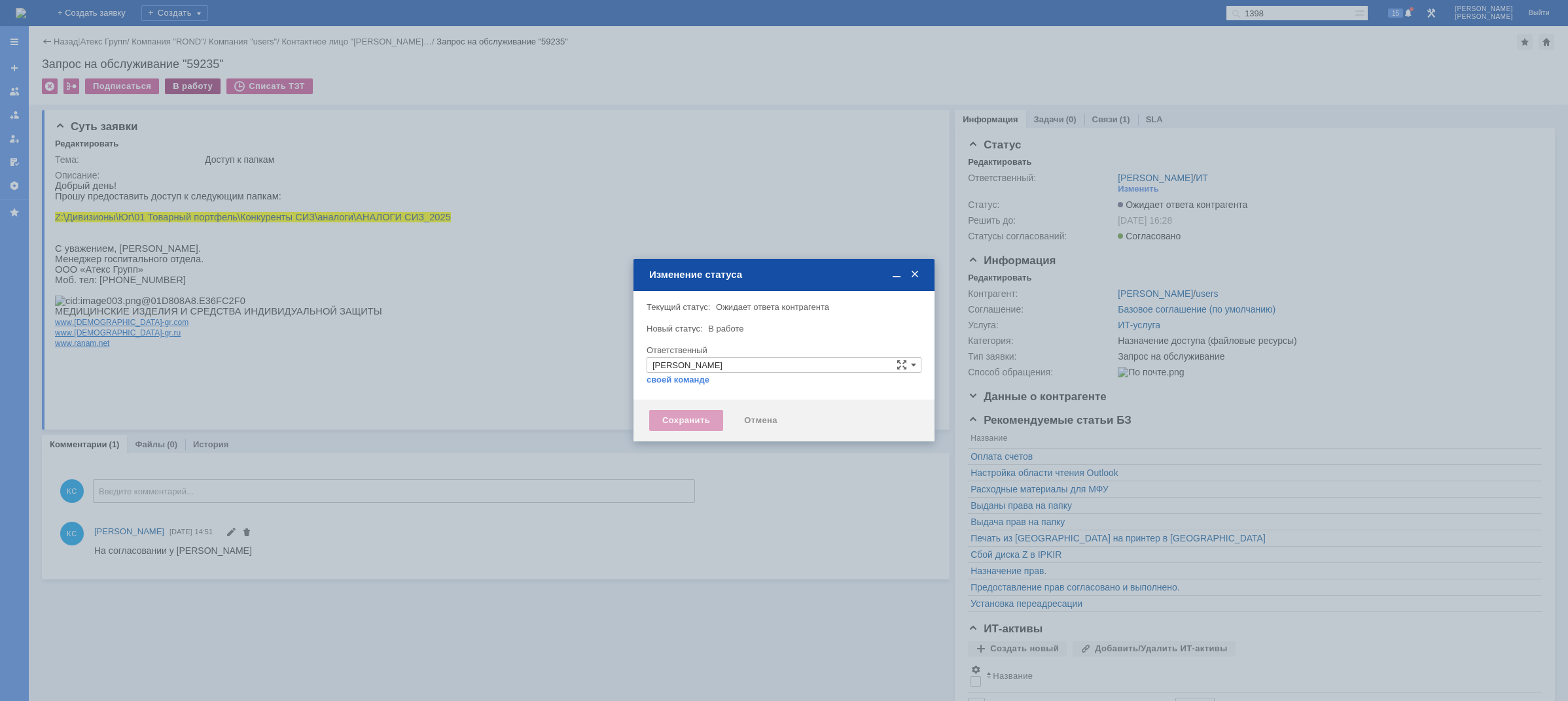
type input "Назначение доступа (файловые ресурсы)"
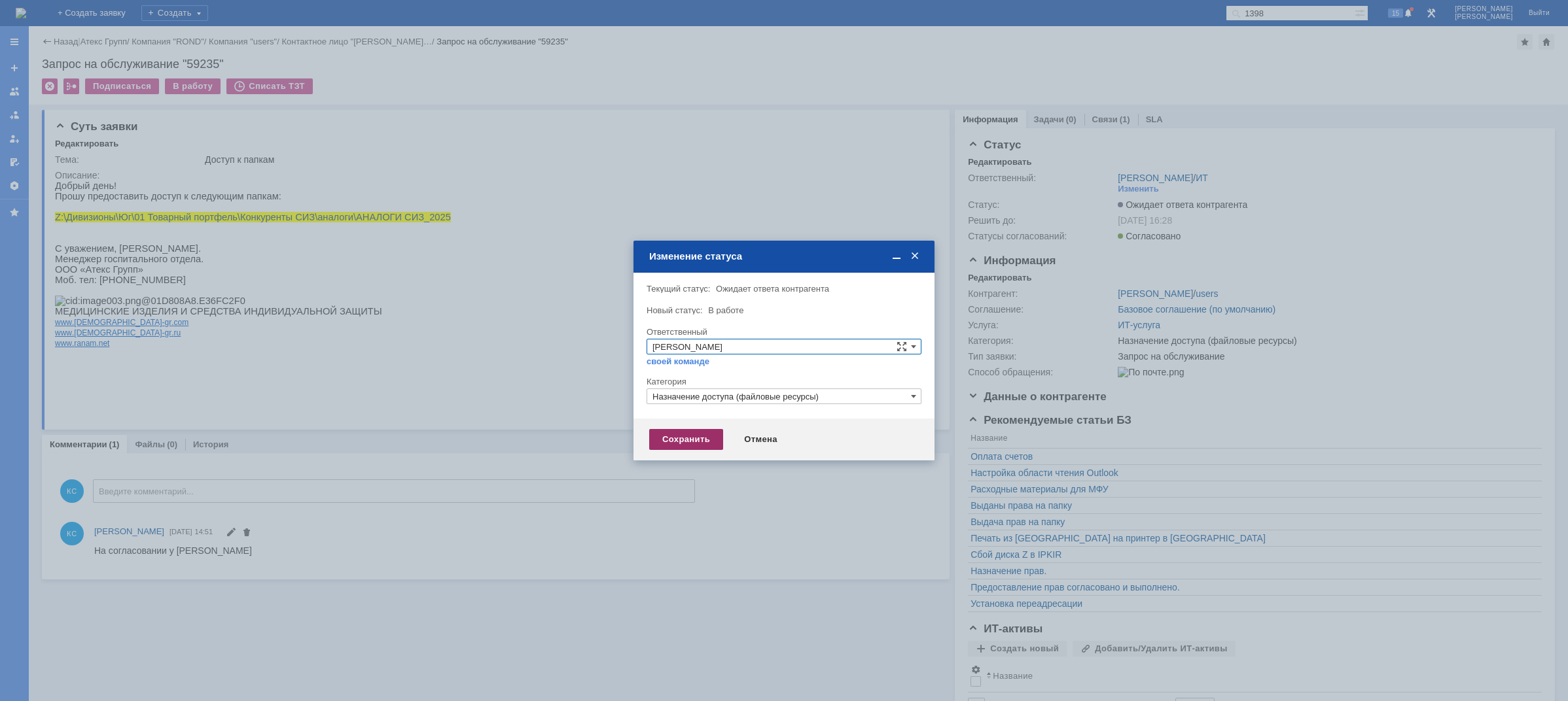
click at [693, 435] on div "Сохранить" at bounding box center [686, 439] width 74 height 21
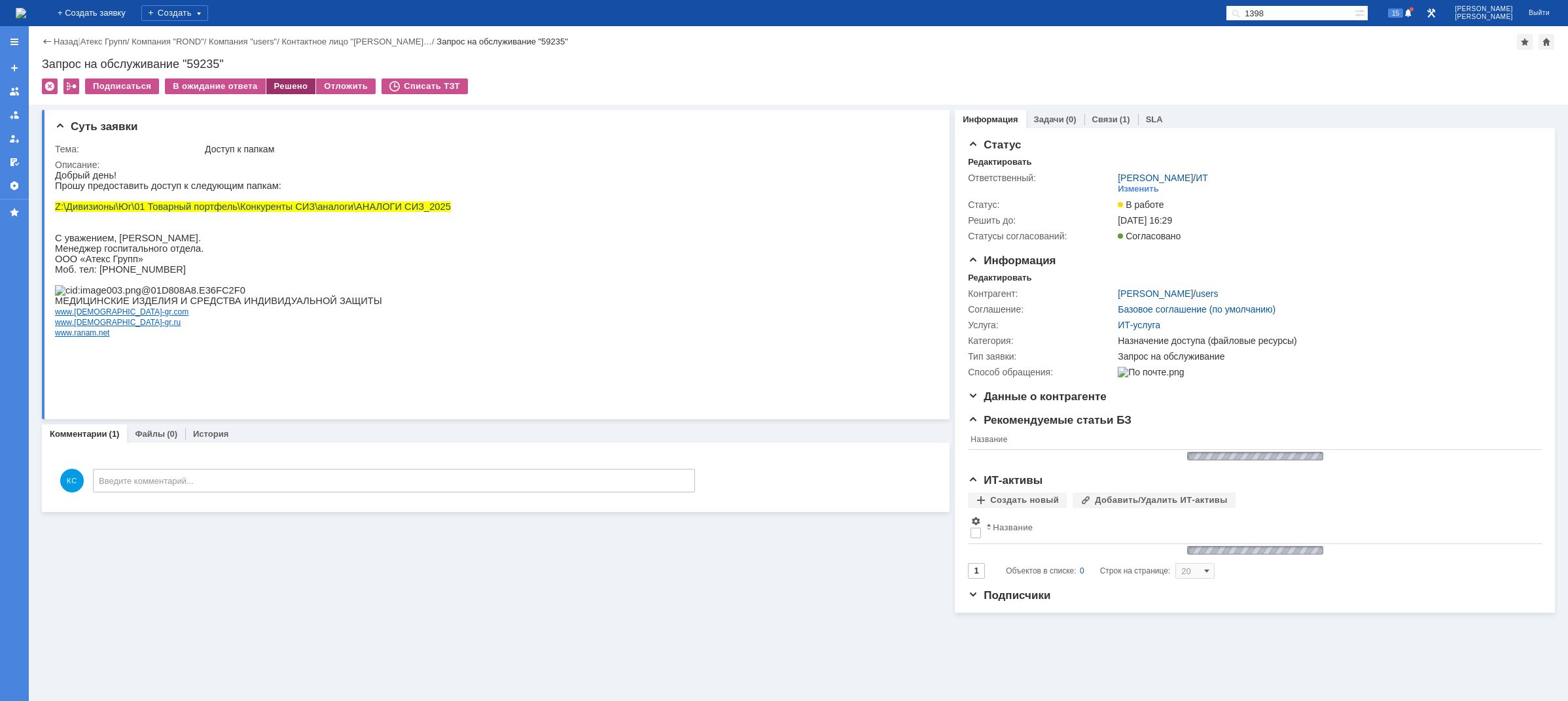
click at [271, 89] on div "Решено" at bounding box center [291, 86] width 50 height 15
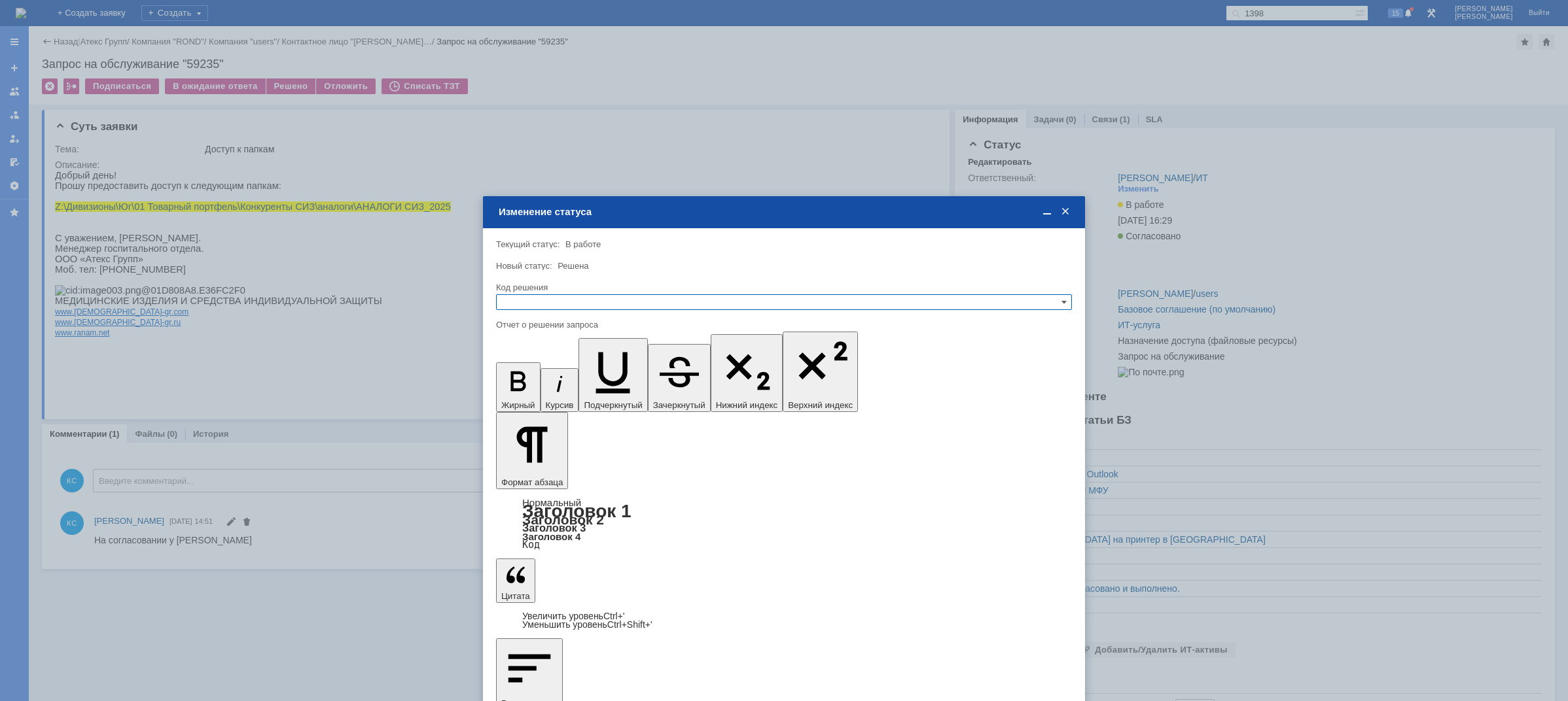
click at [547, 305] on input "text" at bounding box center [784, 301] width 576 height 15
click at [532, 371] on div "Решено" at bounding box center [784, 366] width 575 height 15
type input "Решено"
drag, startPoint x: 1014, startPoint y: 3832, endPoint x: 372, endPoint y: 3798, distance: 642.9
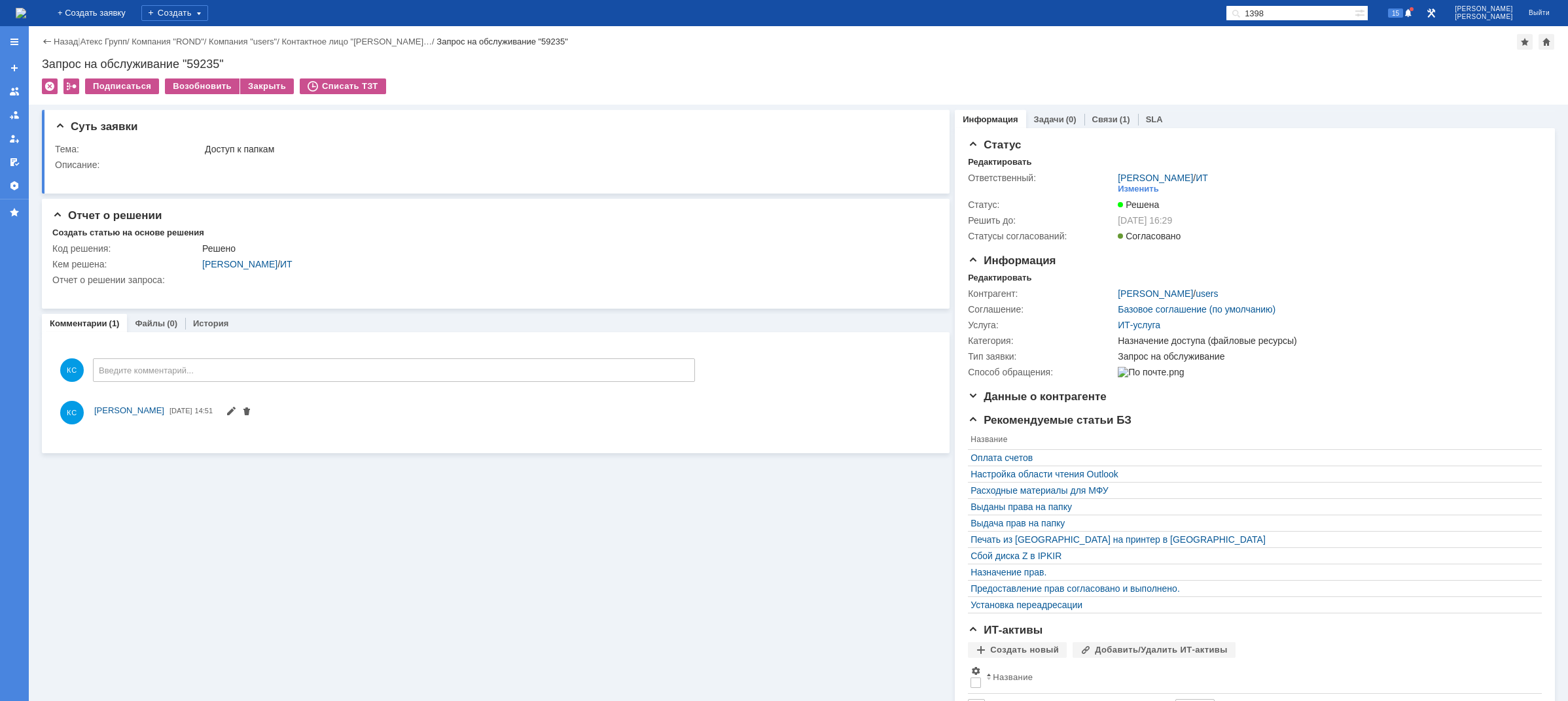
click at [26, 11] on img at bounding box center [20, 13] width 11 height 11
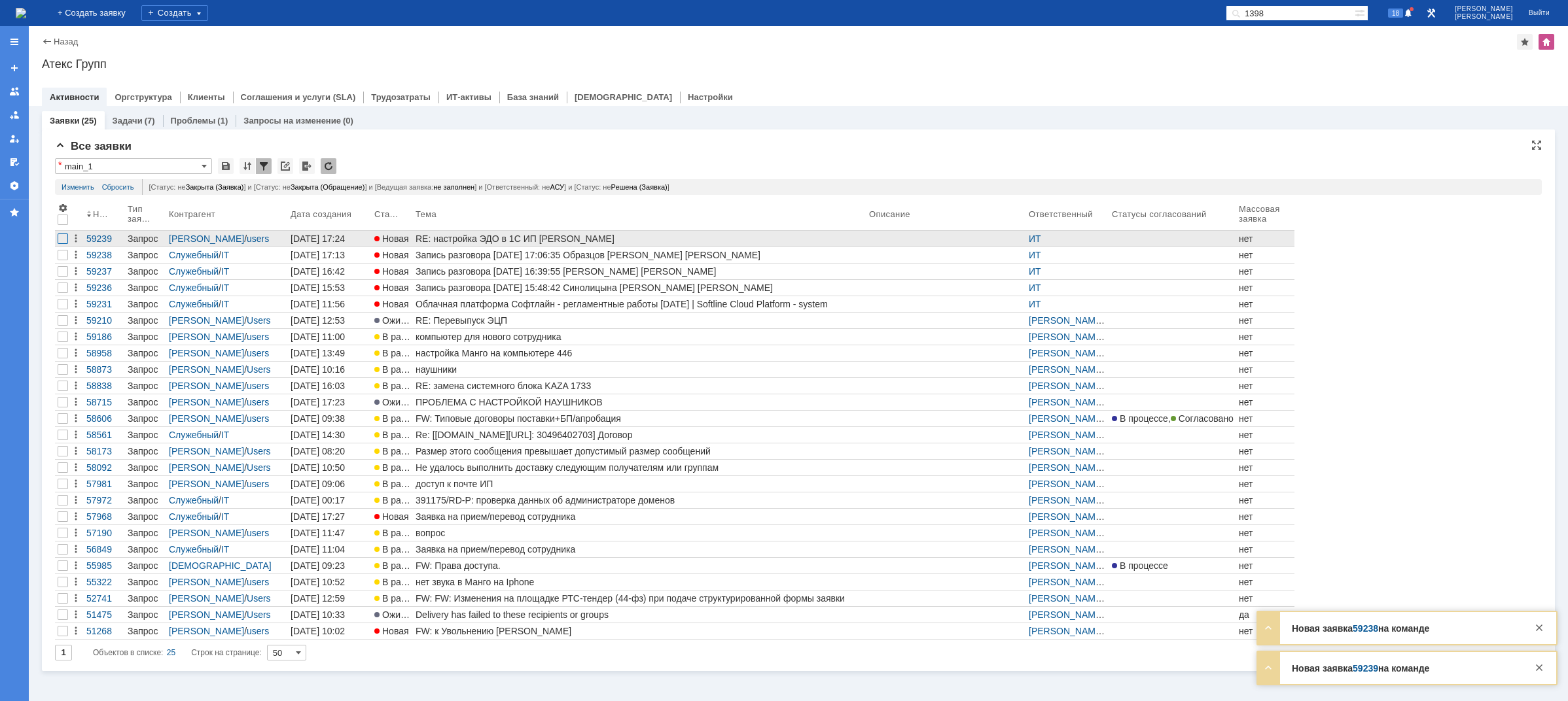
click at [63, 237] on div at bounding box center [63, 238] width 11 height 11
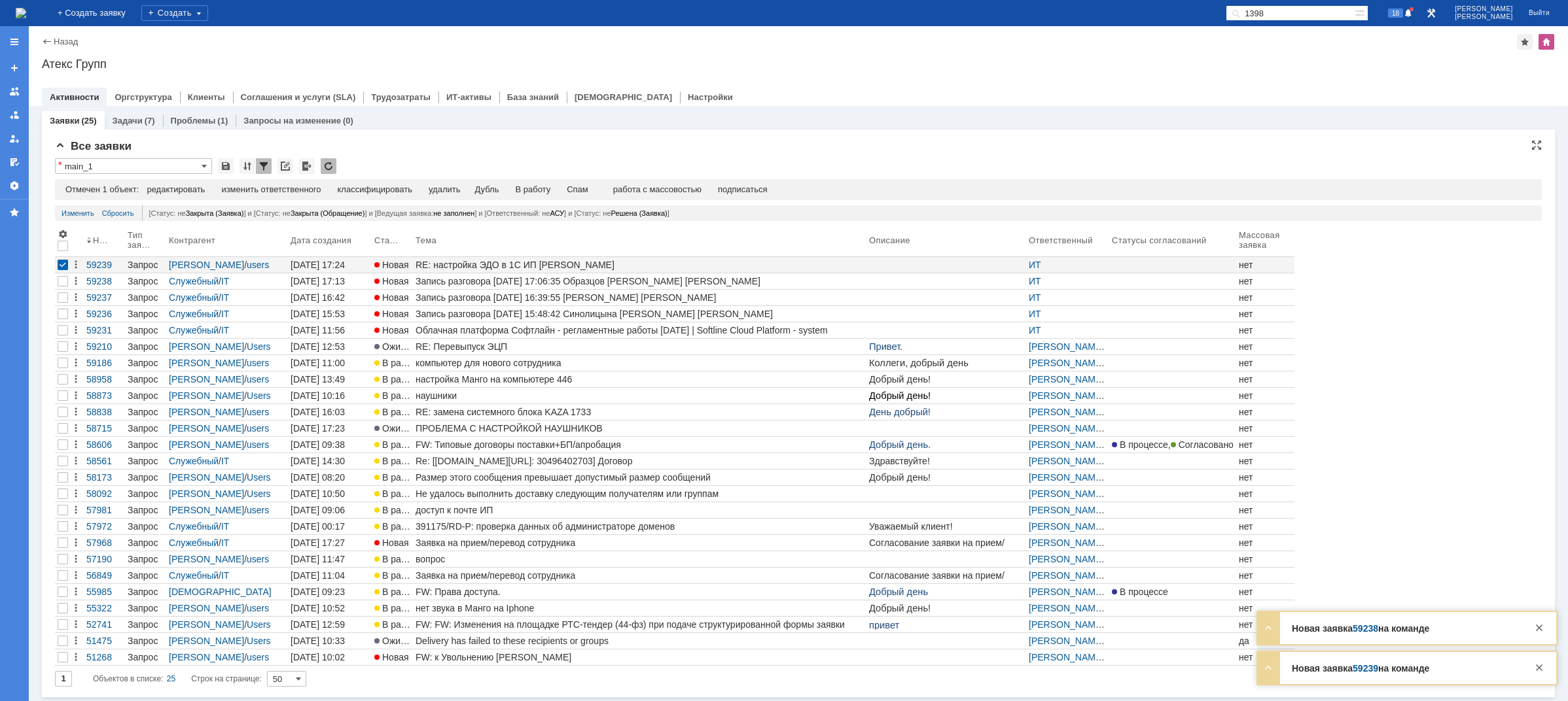
click at [272, 196] on td "изменить ответственного" at bounding box center [271, 190] width 116 height 11
click at [269, 189] on div "изменить ответственного" at bounding box center [271, 189] width 99 height 11
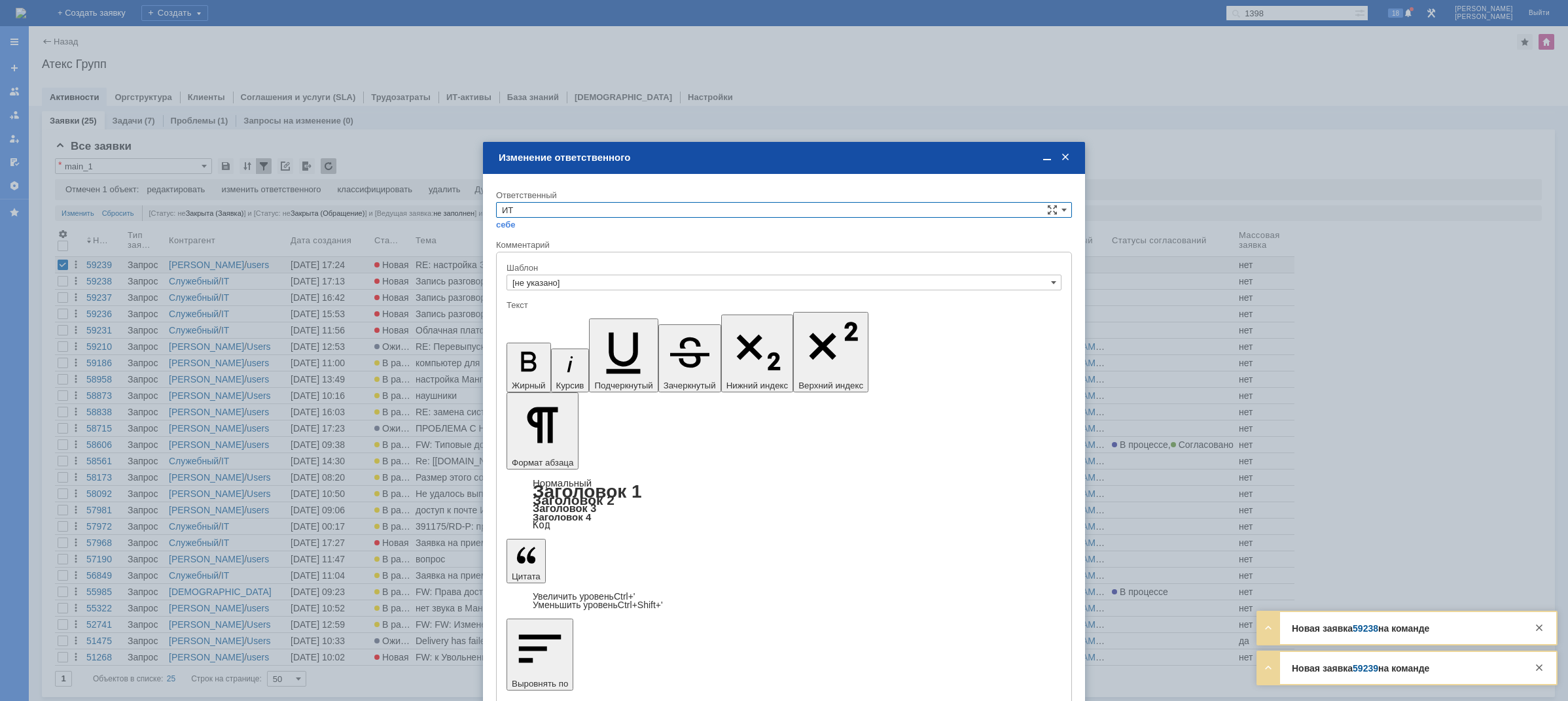
click at [569, 206] on input "ИТ" at bounding box center [784, 210] width 576 height 15
click at [526, 313] on div "АСУ" at bounding box center [784, 318] width 575 height 15
type input "АСУ"
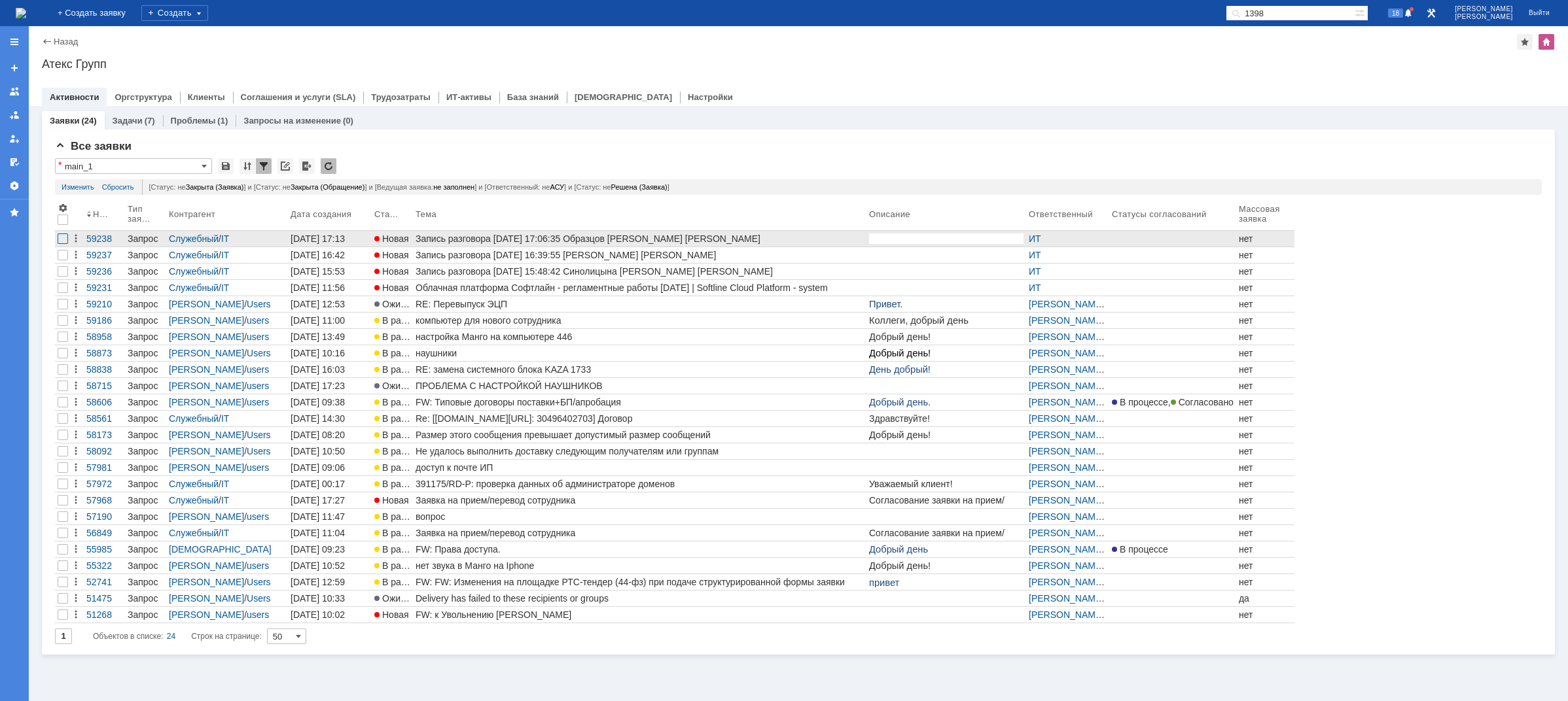
click at [63, 240] on div at bounding box center [63, 238] width 11 height 11
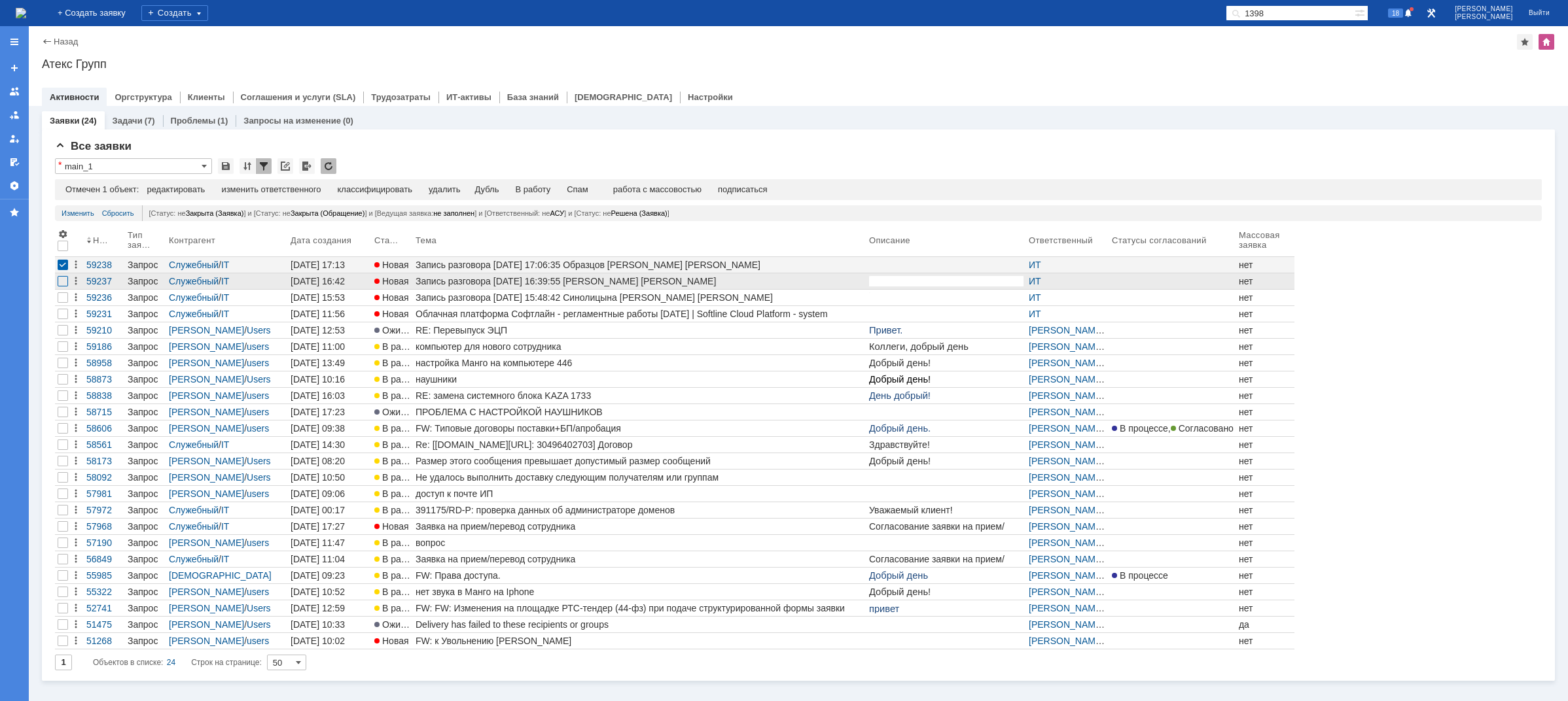
click at [66, 278] on div at bounding box center [63, 281] width 11 height 11
click at [557, 192] on div "Спам" at bounding box center [550, 189] width 22 height 11
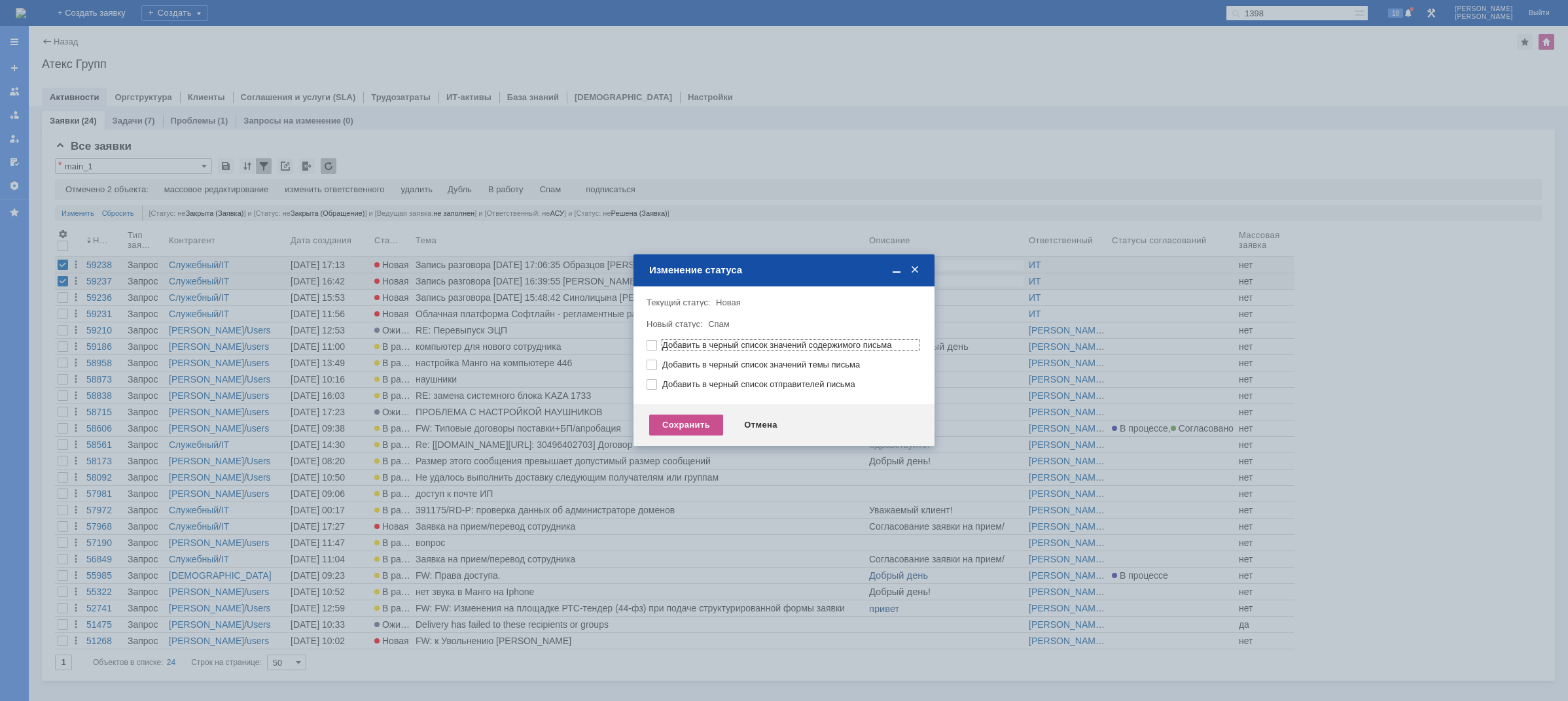
click at [694, 435] on div "Сохранить Отмена" at bounding box center [784, 426] width 301 height 42
click at [692, 422] on div "Сохранить" at bounding box center [686, 425] width 74 height 21
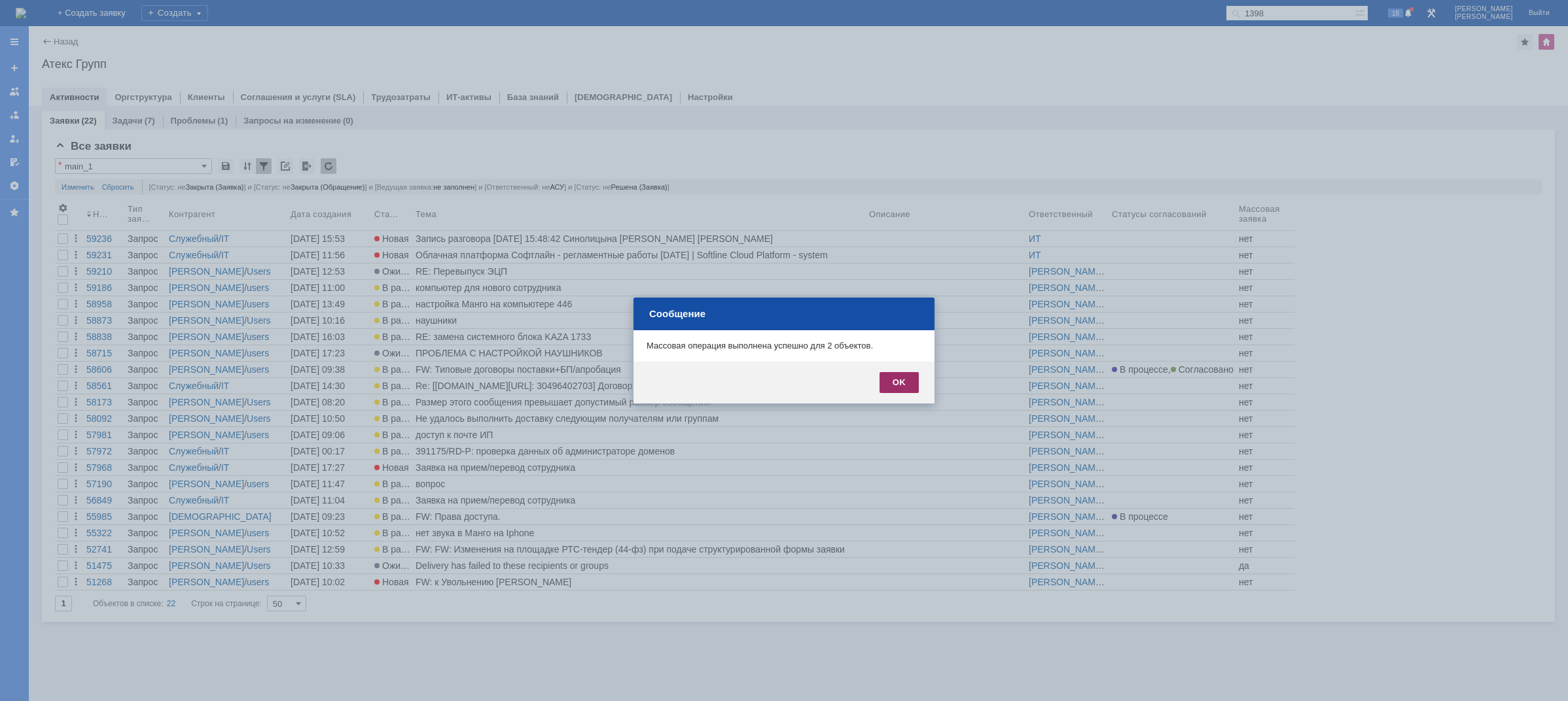
click at [892, 387] on div "OK" at bounding box center [899, 383] width 39 height 21
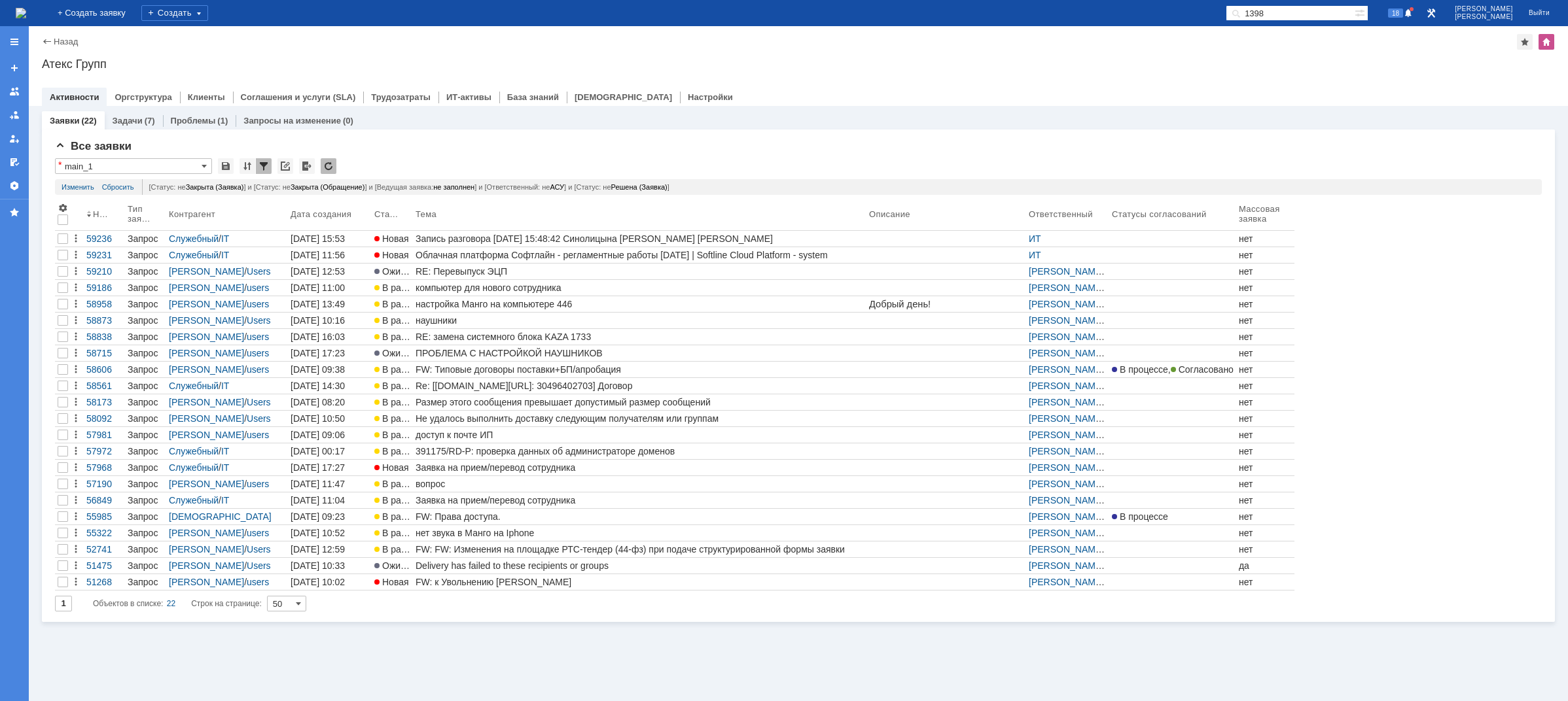
click at [26, 15] on img at bounding box center [20, 13] width 11 height 11
